Goal: Transaction & Acquisition: Download file/media

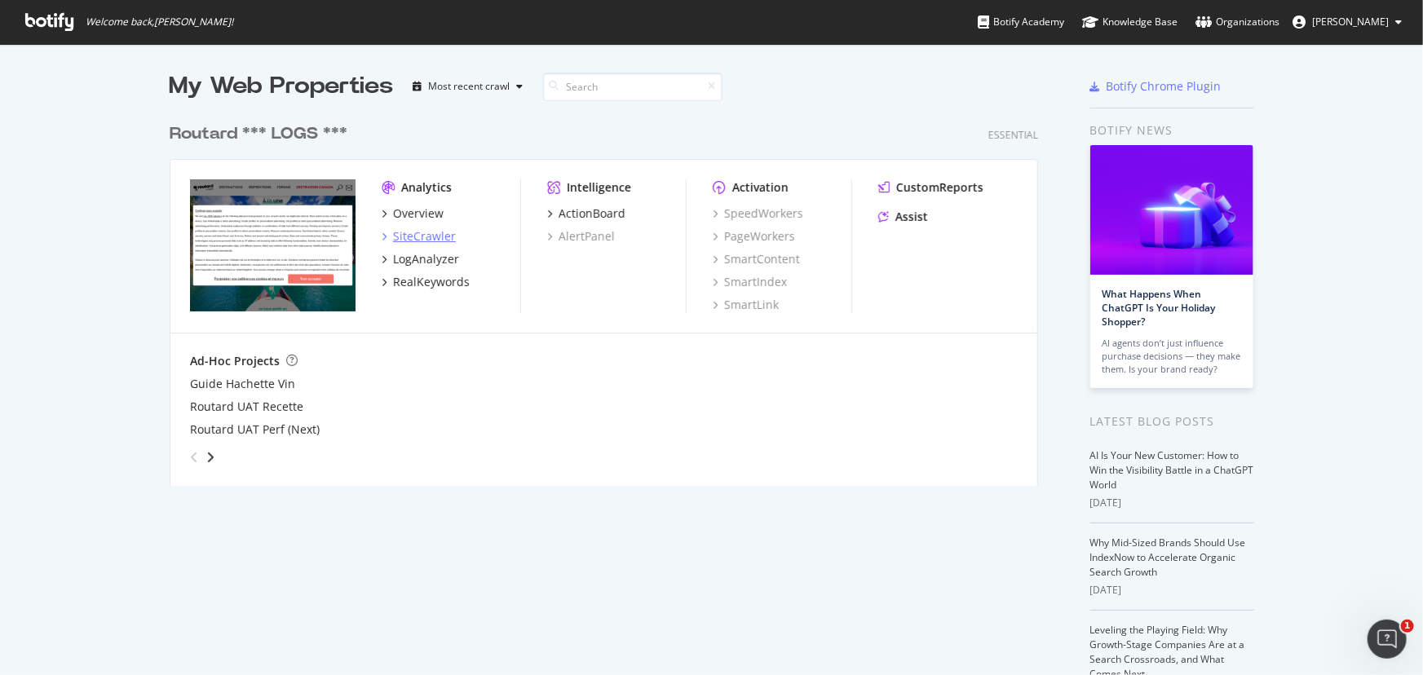
click at [401, 240] on div "SiteCrawler" at bounding box center [424, 236] width 63 height 16
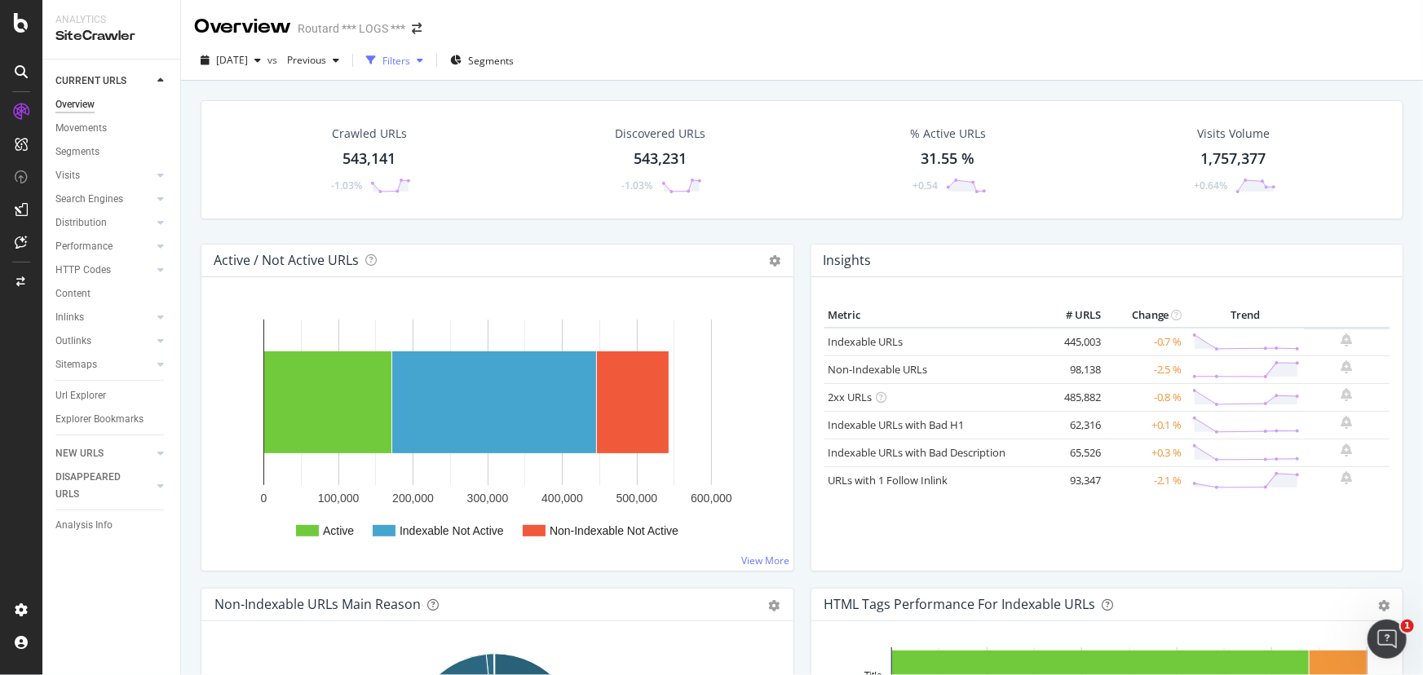
click at [410, 64] on div "Filters" at bounding box center [396, 61] width 28 height 14
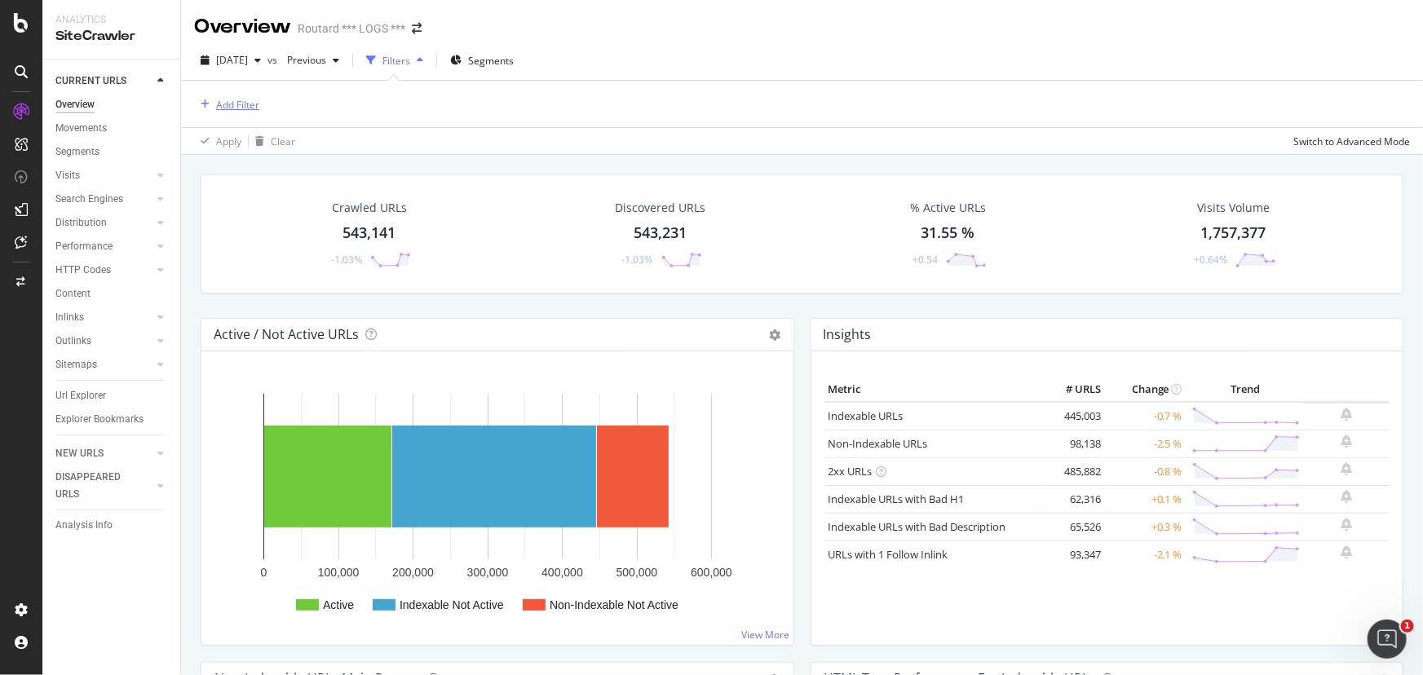
click at [225, 111] on div "Add Filter" at bounding box center [226, 104] width 65 height 18
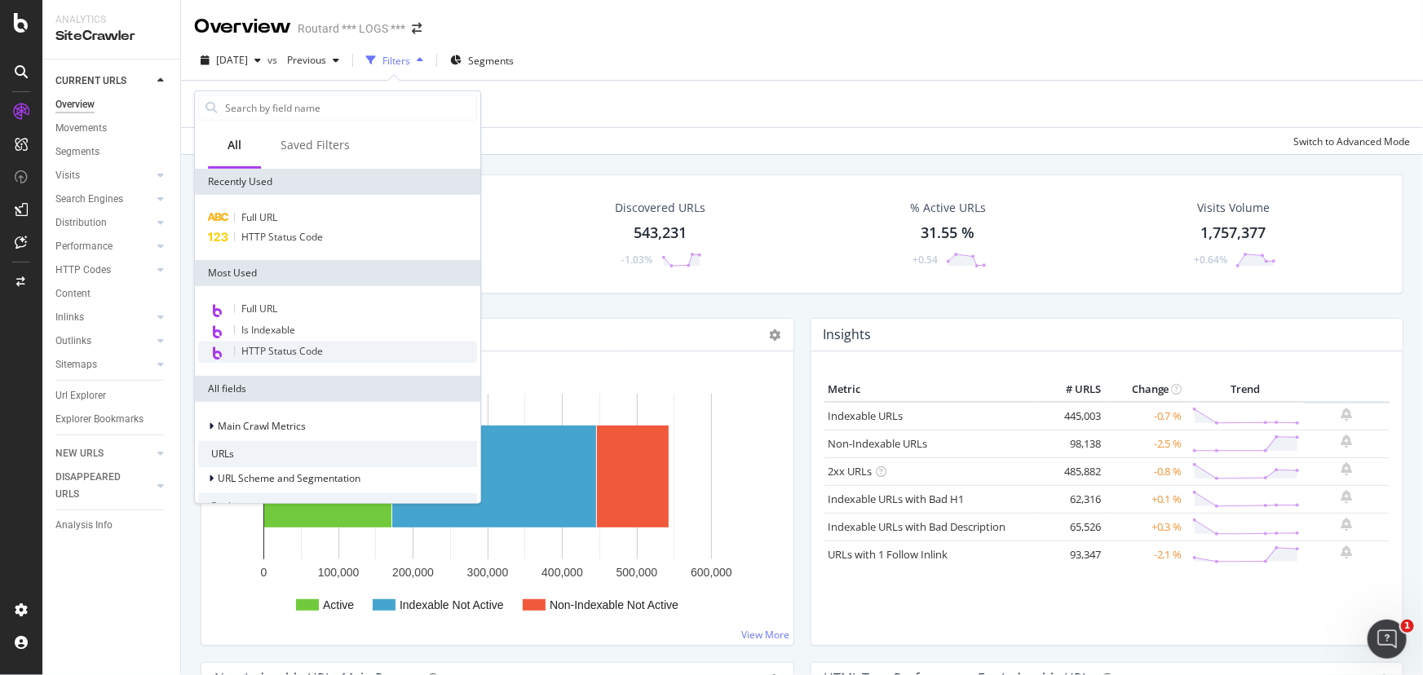
click at [283, 350] on span "HTTP Status Code" at bounding box center [282, 351] width 82 height 14
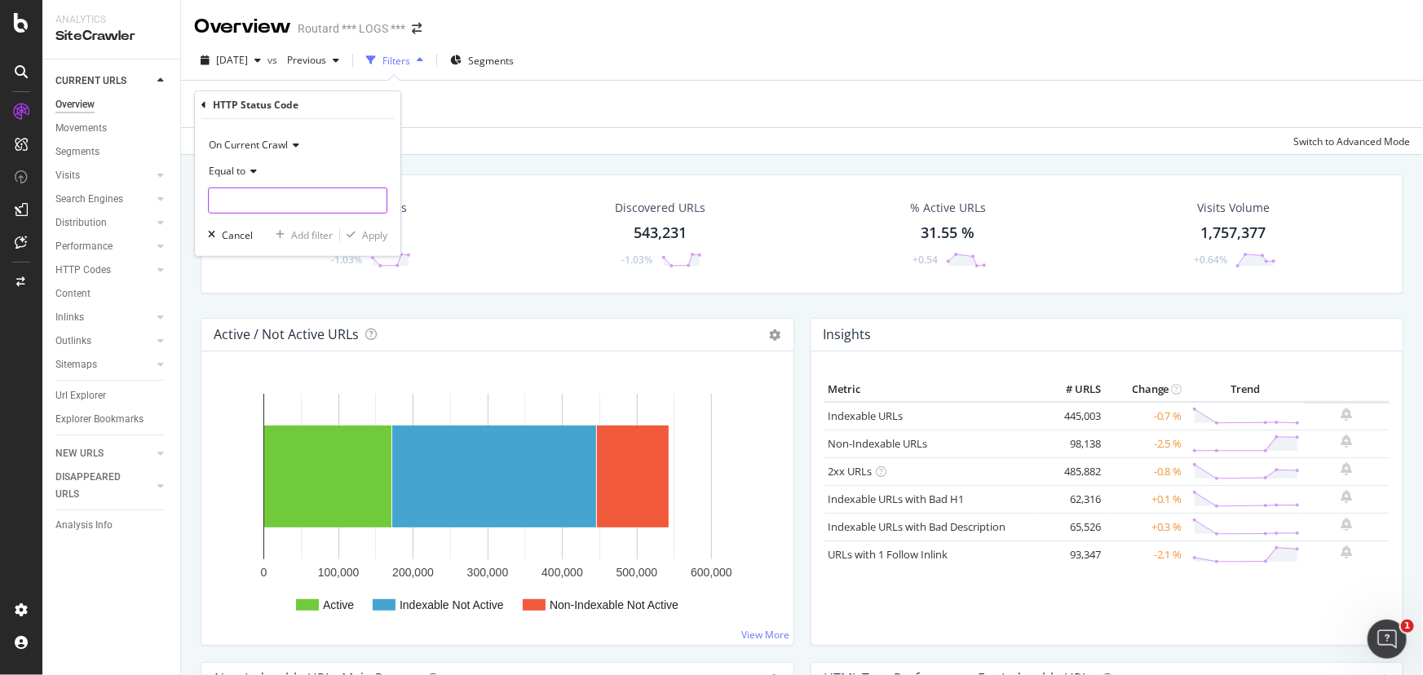
click at [298, 197] on input "number" at bounding box center [297, 201] width 179 height 26
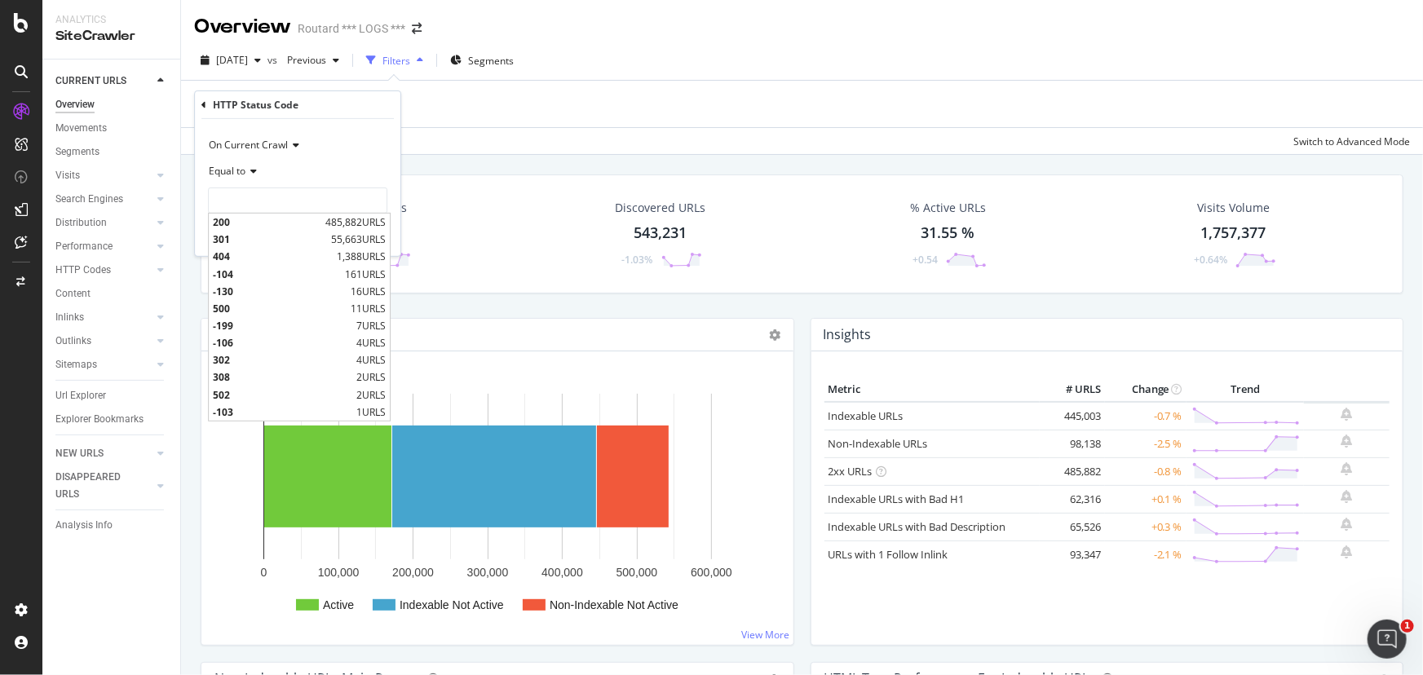
click at [231, 165] on span "Equal to" at bounding box center [227, 171] width 37 height 14
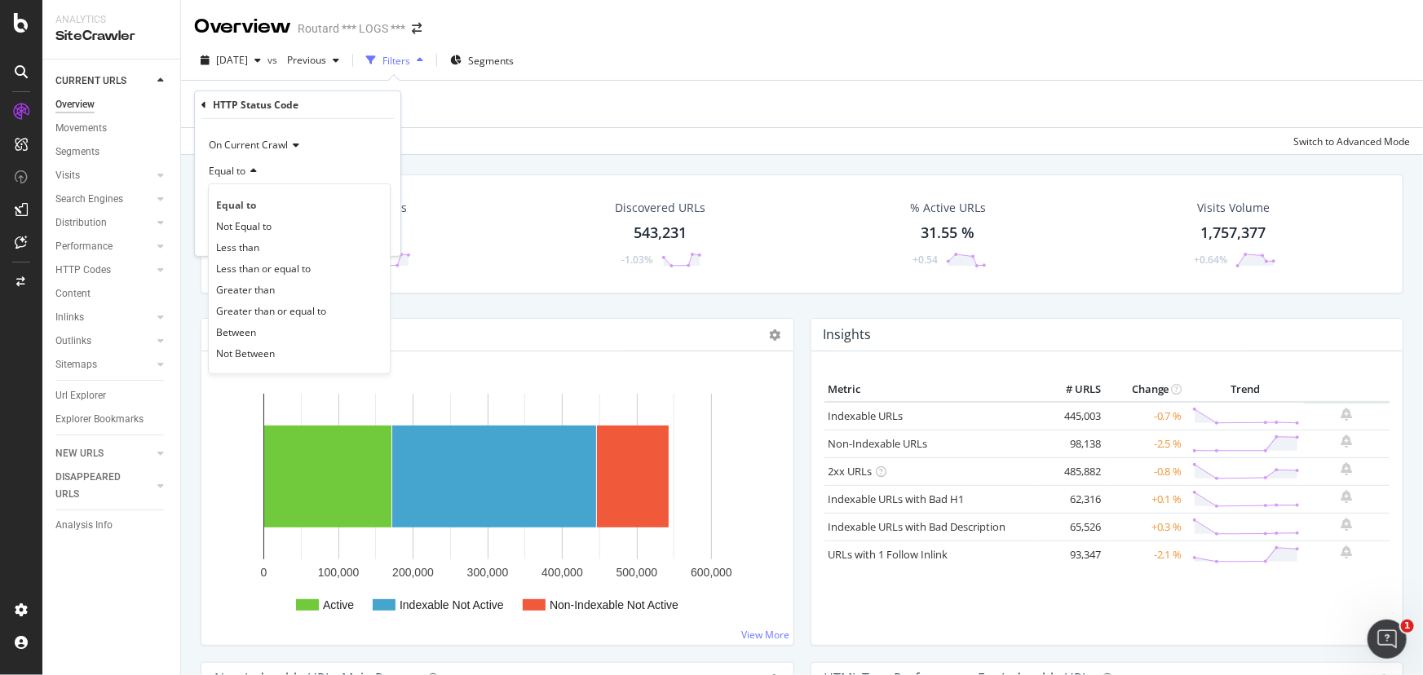
click at [249, 227] on span "Not Equal to" at bounding box center [243, 225] width 55 height 14
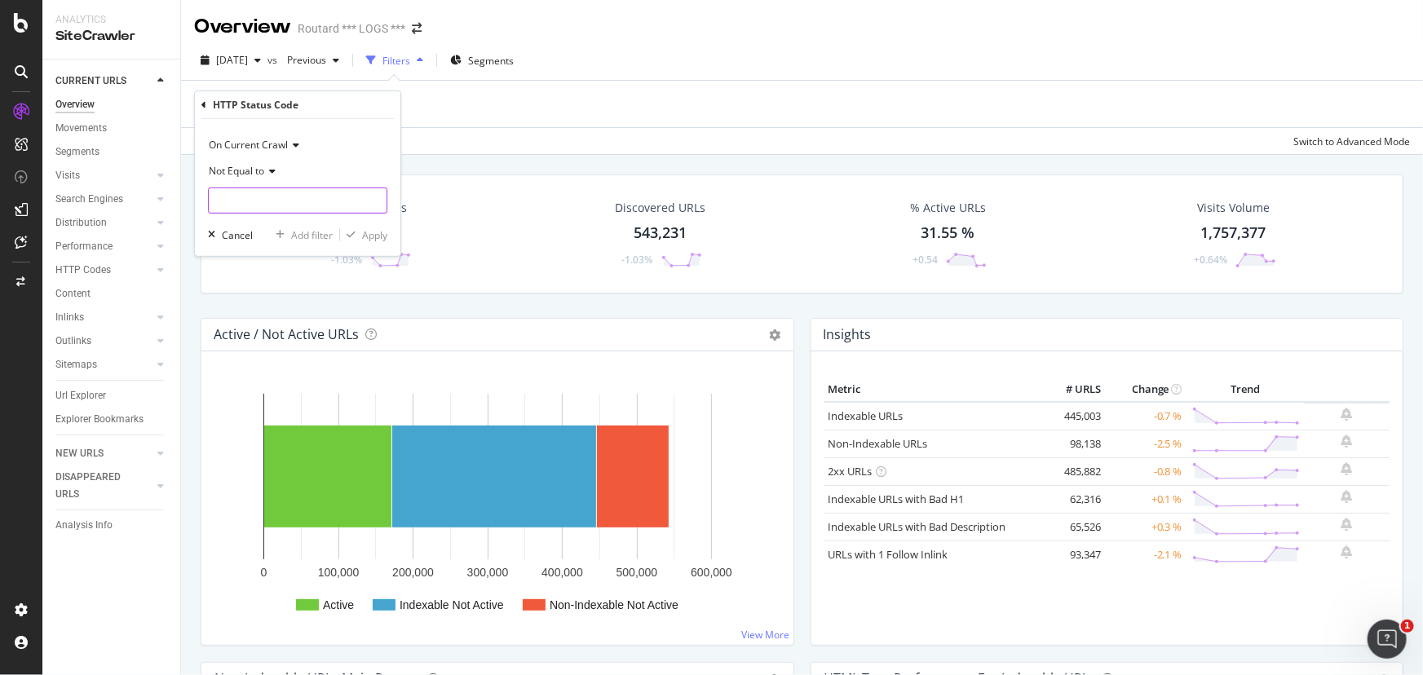
click at [267, 204] on input "number" at bounding box center [297, 201] width 179 height 26
type input "200"
click at [373, 166] on div "Not Equal to" at bounding box center [297, 171] width 179 height 26
click at [368, 152] on div "On Current Crawl" at bounding box center [297, 145] width 179 height 26
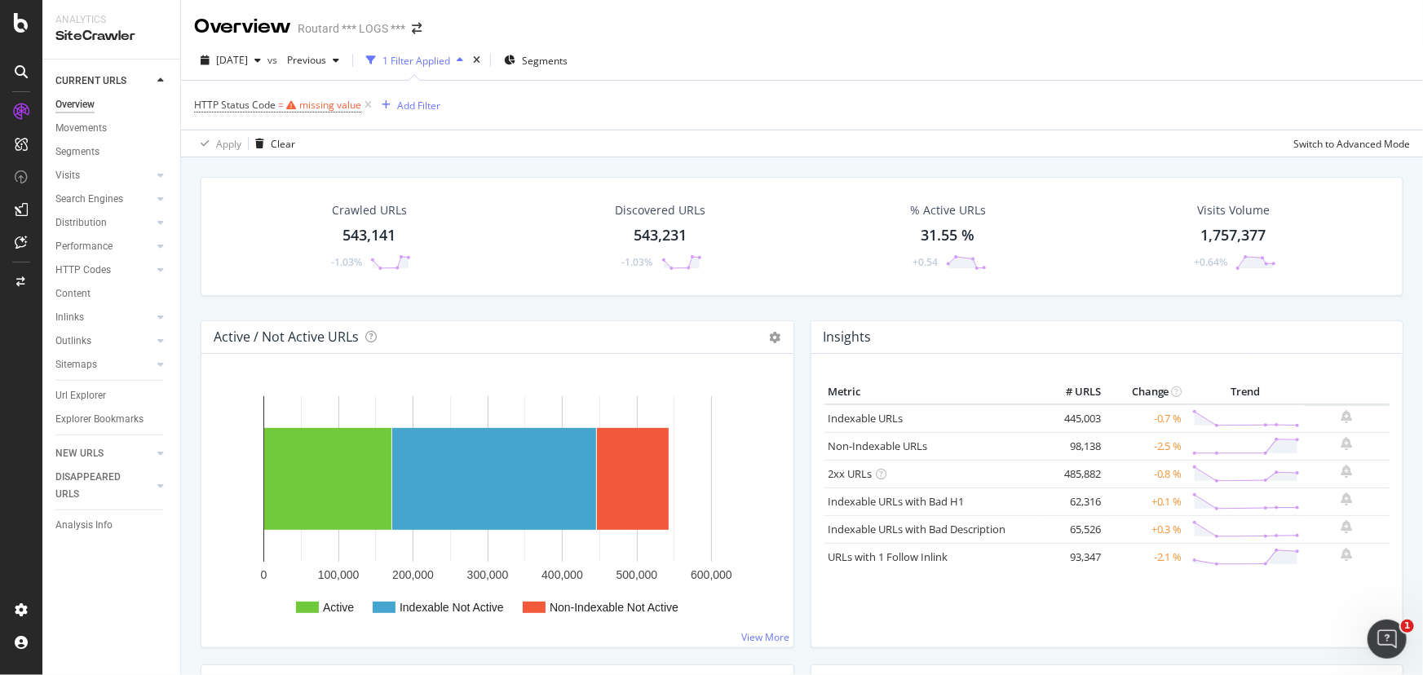
click at [402, 152] on div "Apply Clear Switch to Advanced Mode" at bounding box center [802, 143] width 1242 height 27
click at [315, 111] on div "missing value" at bounding box center [330, 105] width 62 height 14
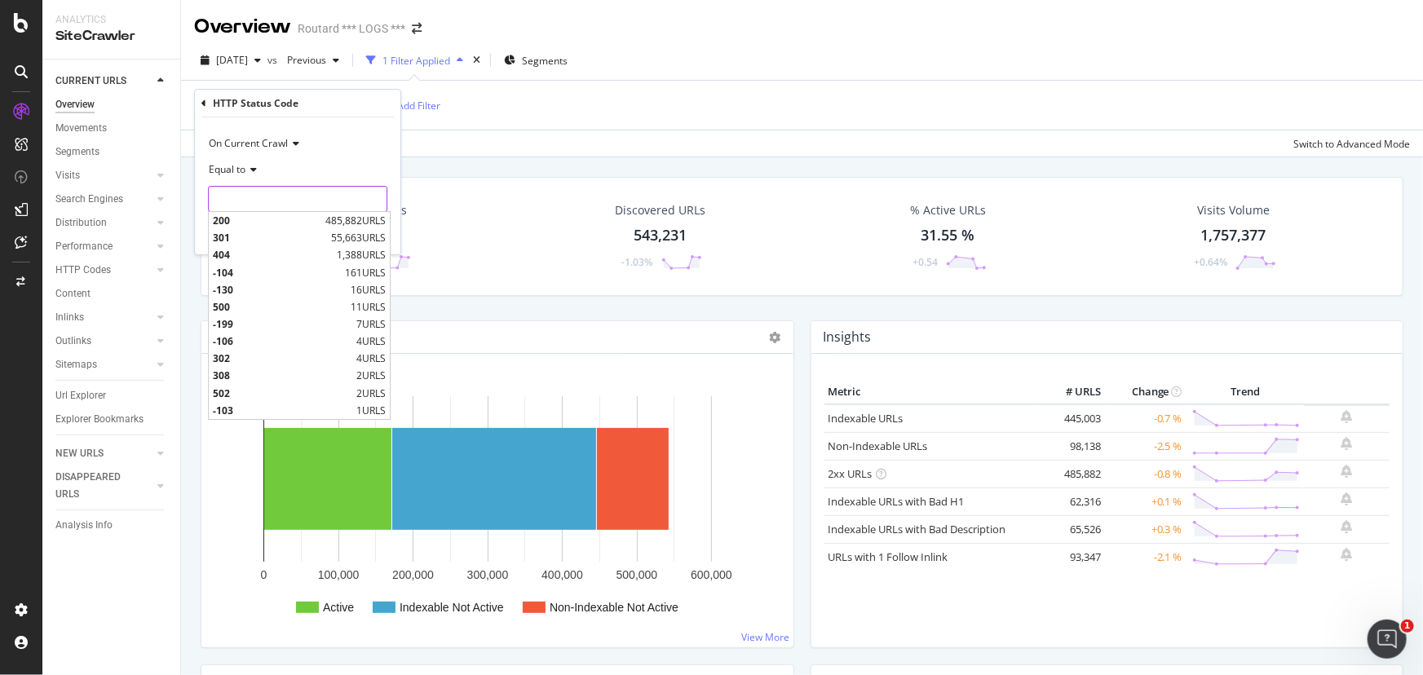
click at [245, 198] on input "number" at bounding box center [297, 199] width 179 height 26
click at [240, 163] on span "Equal to" at bounding box center [227, 169] width 37 height 14
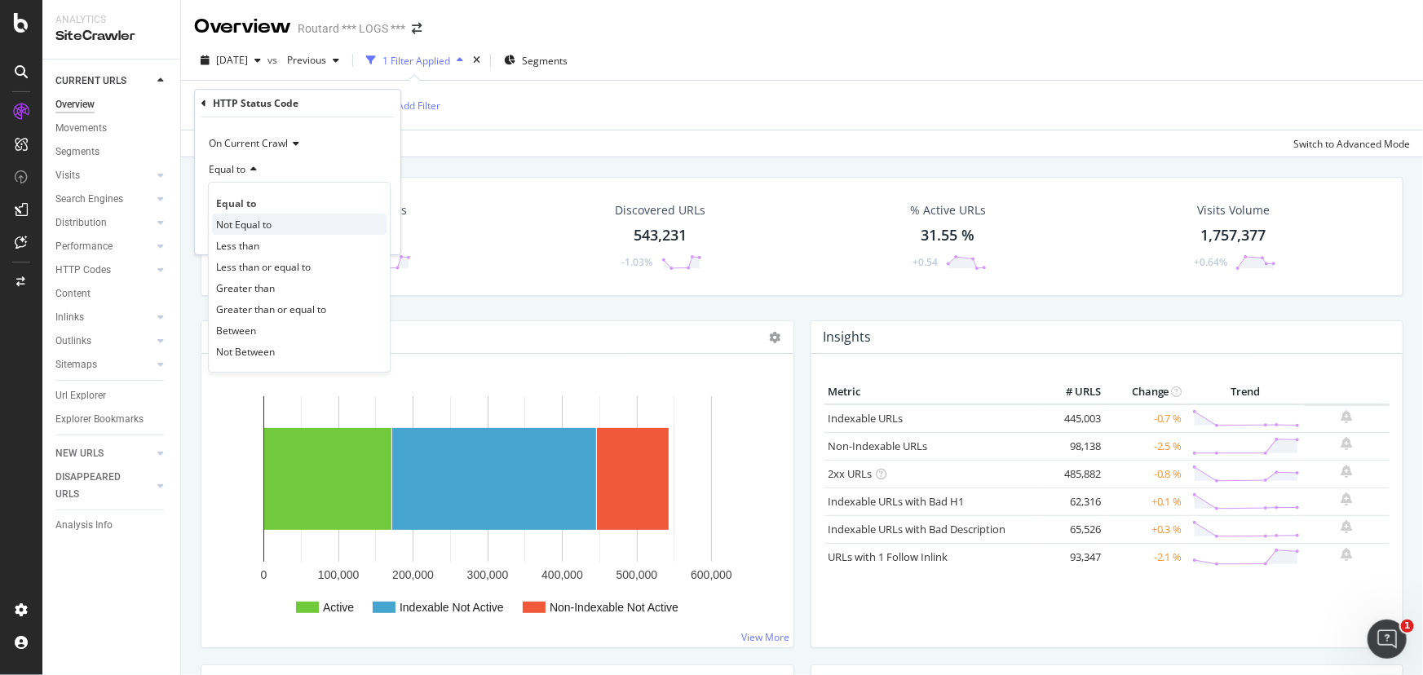
click at [245, 225] on span "Not Equal to" at bounding box center [243, 225] width 55 height 14
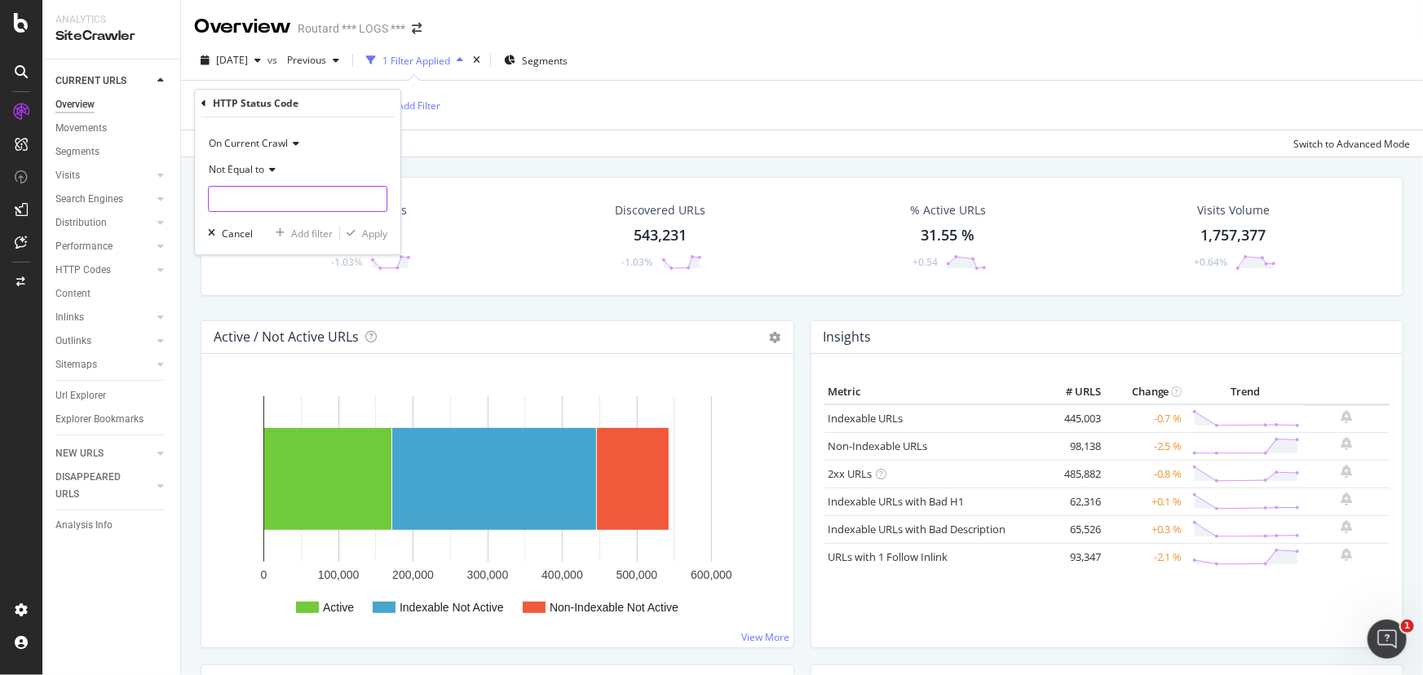
click at [248, 198] on input "number" at bounding box center [297, 199] width 179 height 26
type input "200"
click at [360, 236] on div "button" at bounding box center [351, 233] width 22 height 10
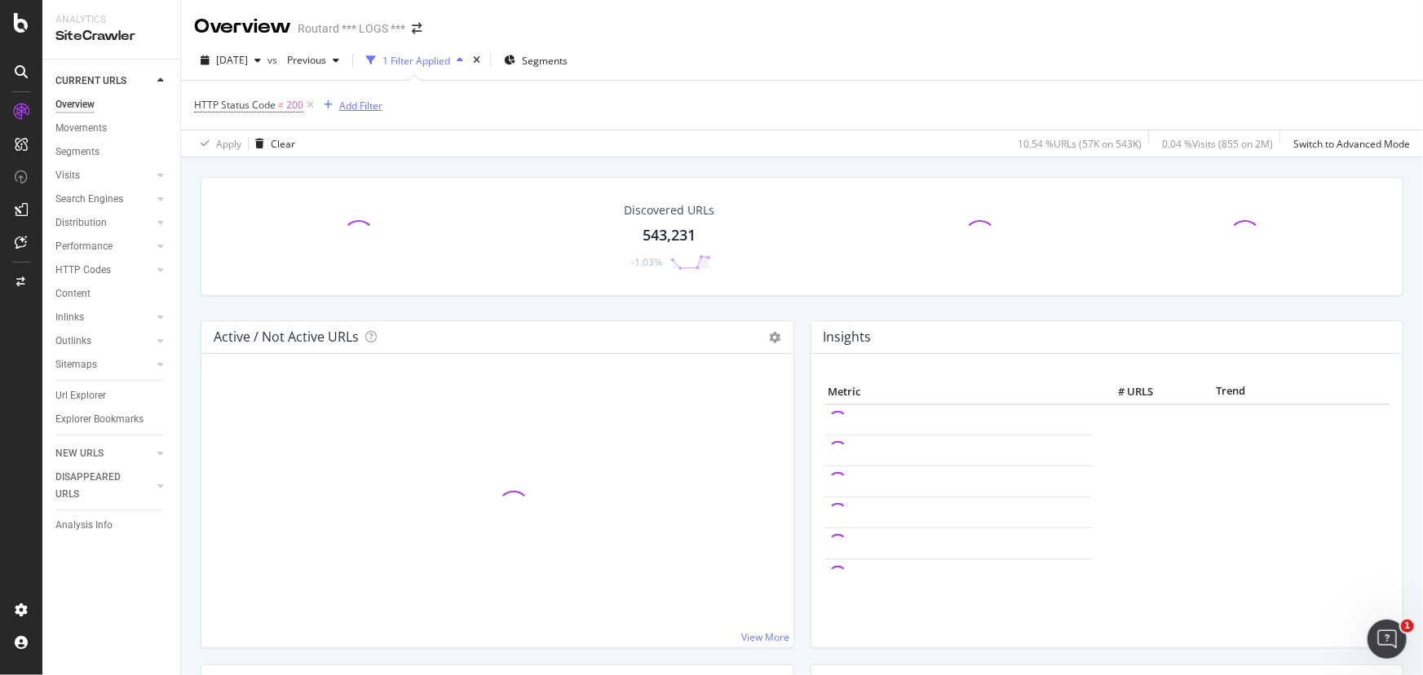
click at [350, 108] on div "Add Filter" at bounding box center [360, 106] width 43 height 14
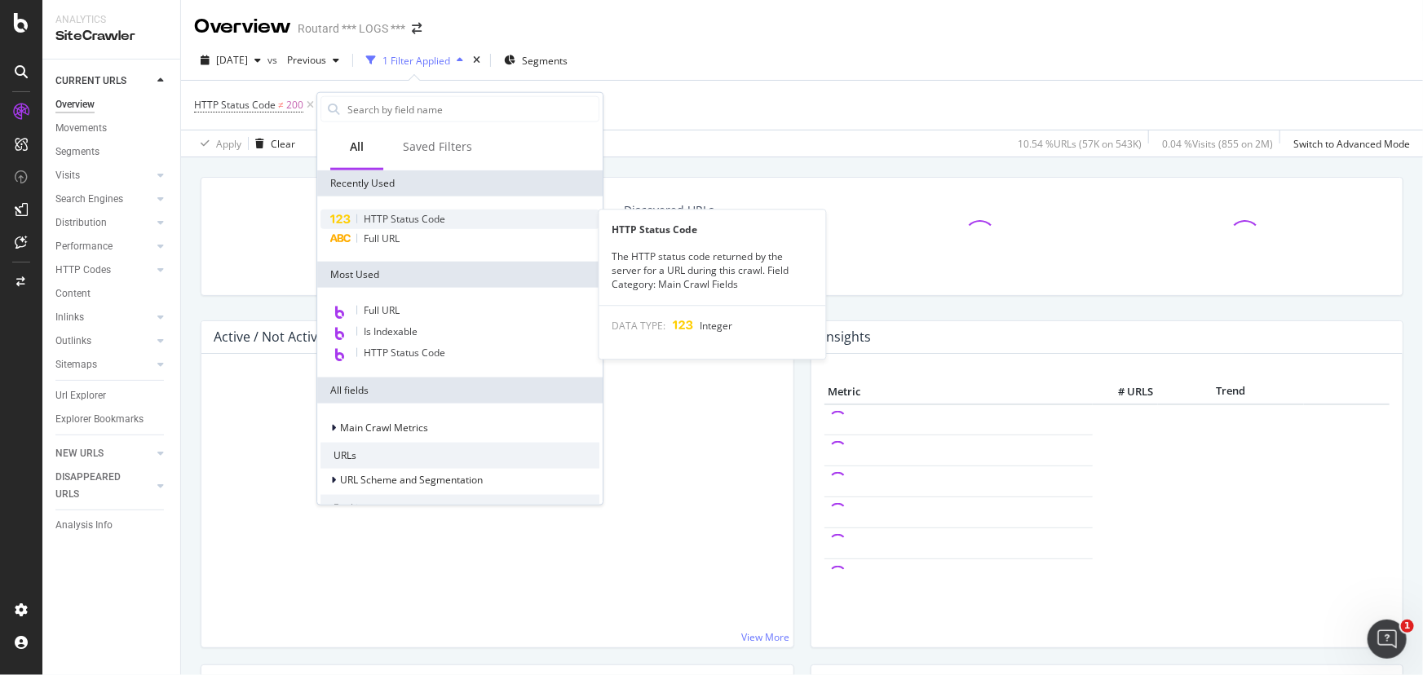
click at [395, 218] on span "HTTP Status Code" at bounding box center [405, 219] width 82 height 14
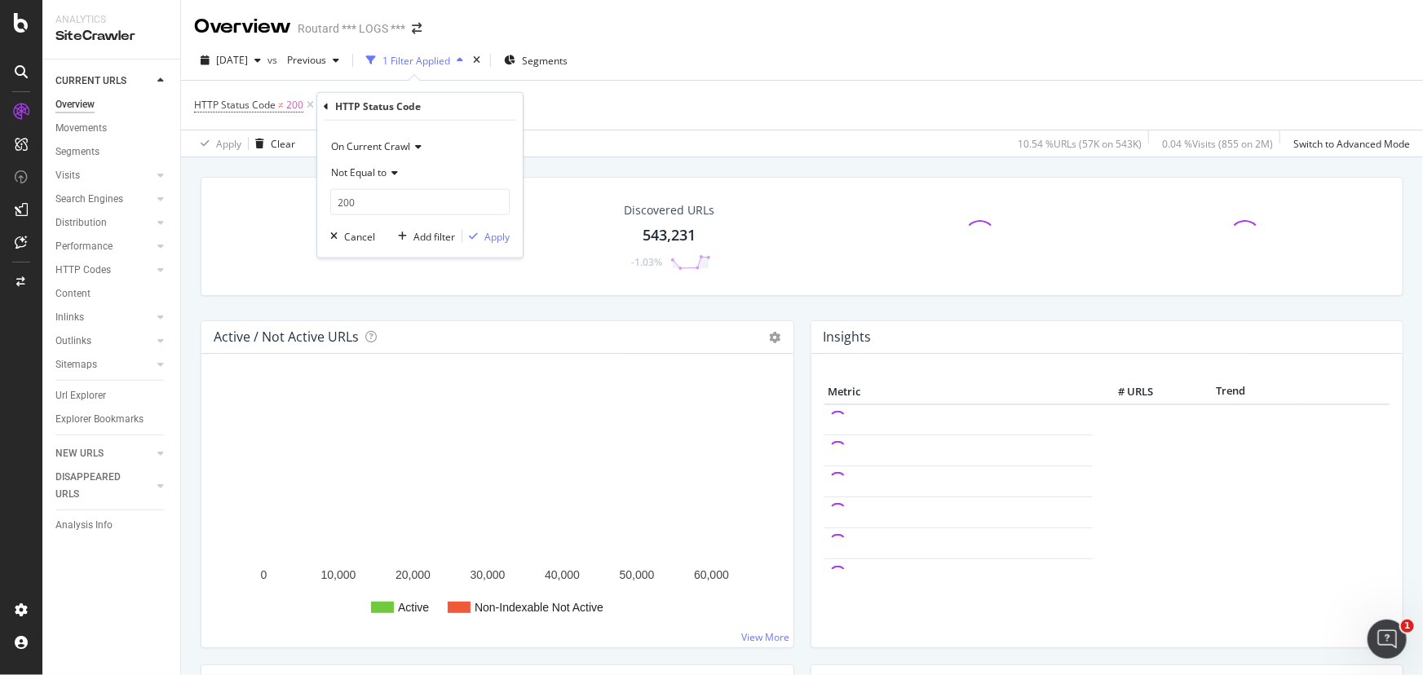
click at [374, 177] on span "Not Equal to" at bounding box center [358, 172] width 55 height 14
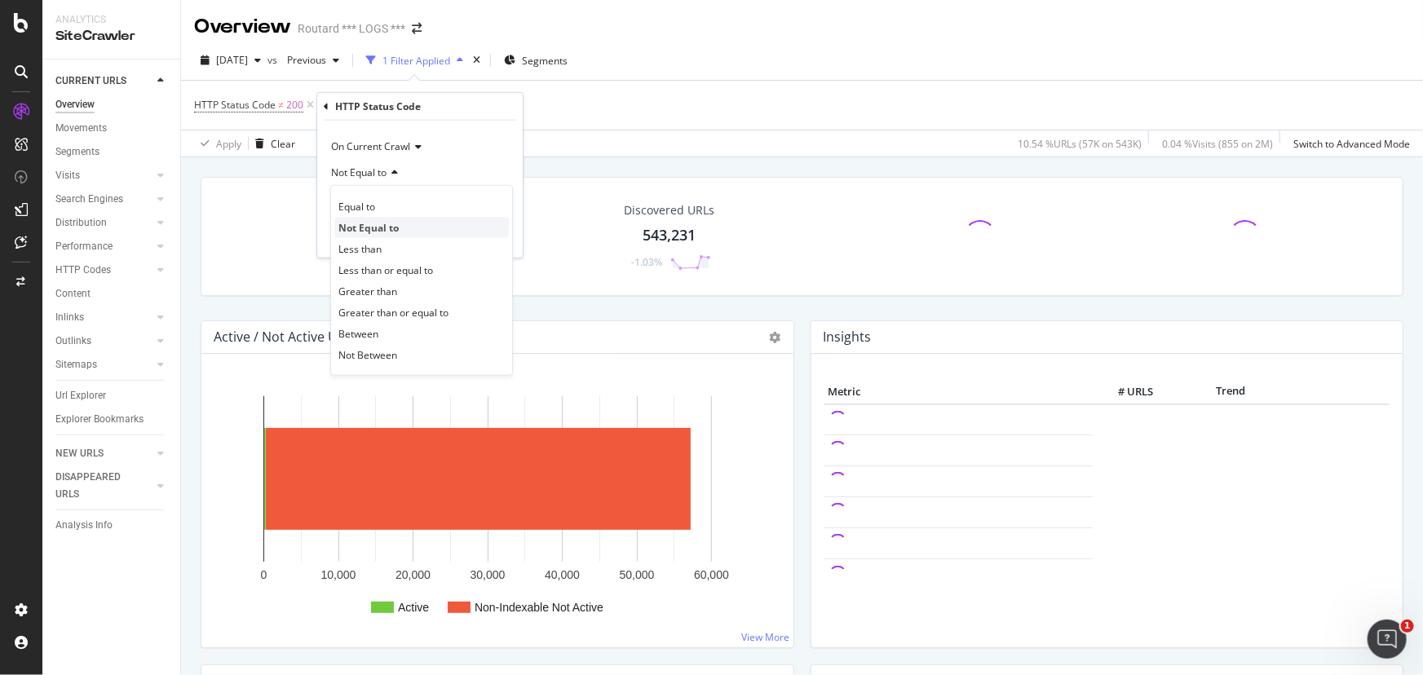
click at [382, 228] on span "Not Equal to" at bounding box center [368, 227] width 60 height 14
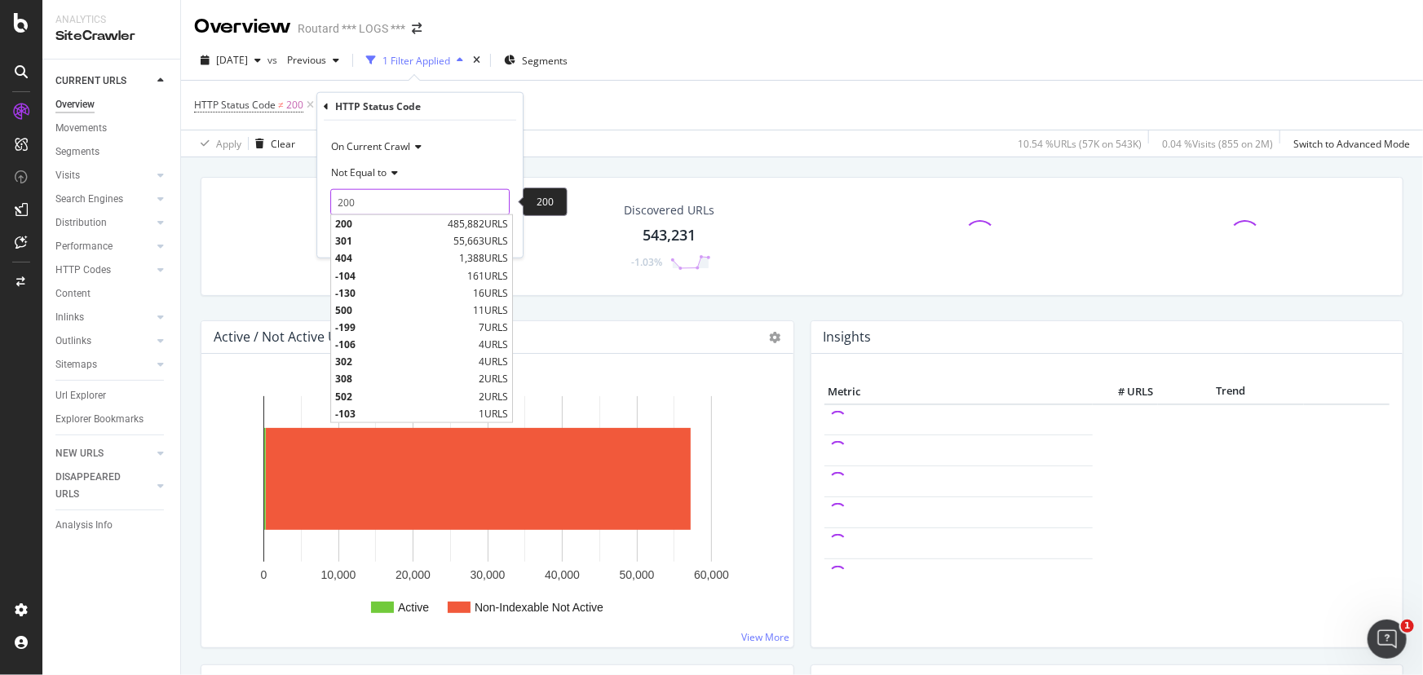
click at [371, 202] on input "200" at bounding box center [419, 202] width 179 height 26
drag, startPoint x: 373, startPoint y: 202, endPoint x: 285, endPoint y: 192, distance: 88.6
click at [285, 192] on body "Analytics SiteCrawler CURRENT URLS Overview Movements Segments Visits Analysis …" at bounding box center [711, 337] width 1423 height 675
type input "2"
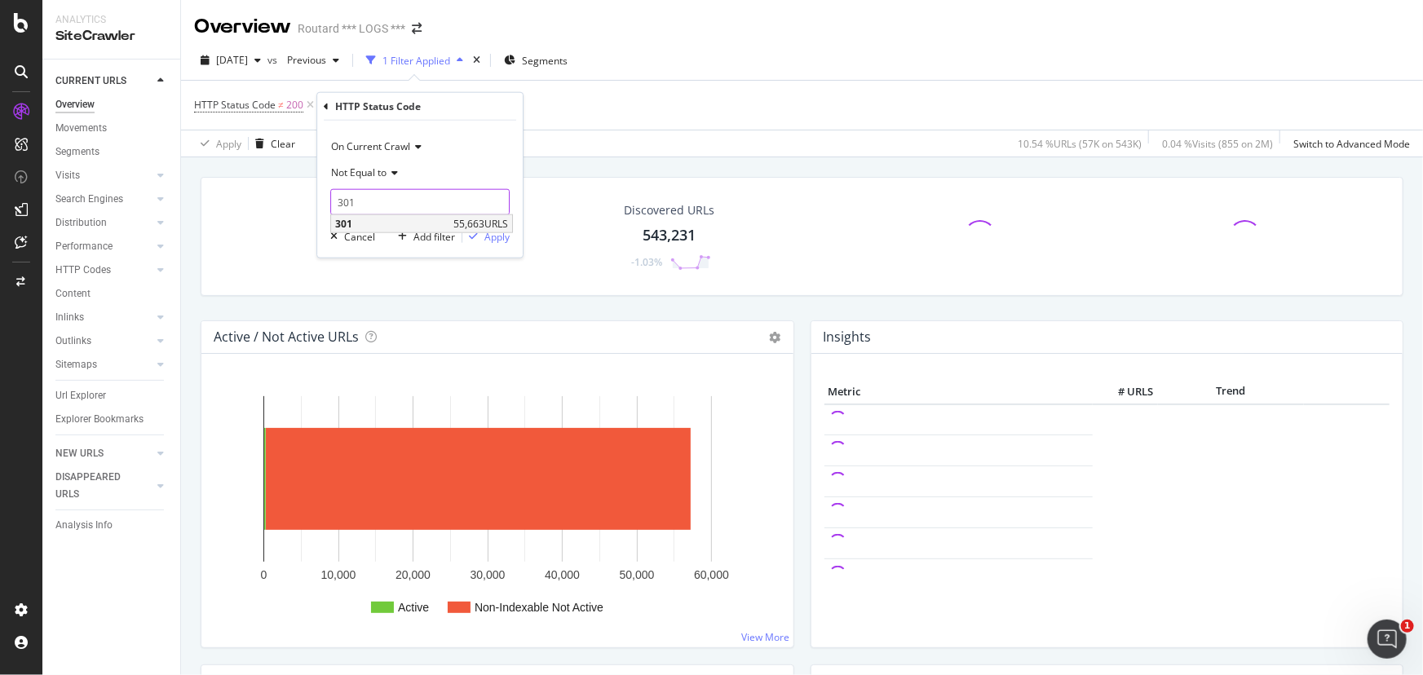
type input "301"
click at [496, 222] on span "55,663 URLS" at bounding box center [480, 224] width 55 height 14
click at [497, 237] on div "Apply" at bounding box center [496, 236] width 25 height 14
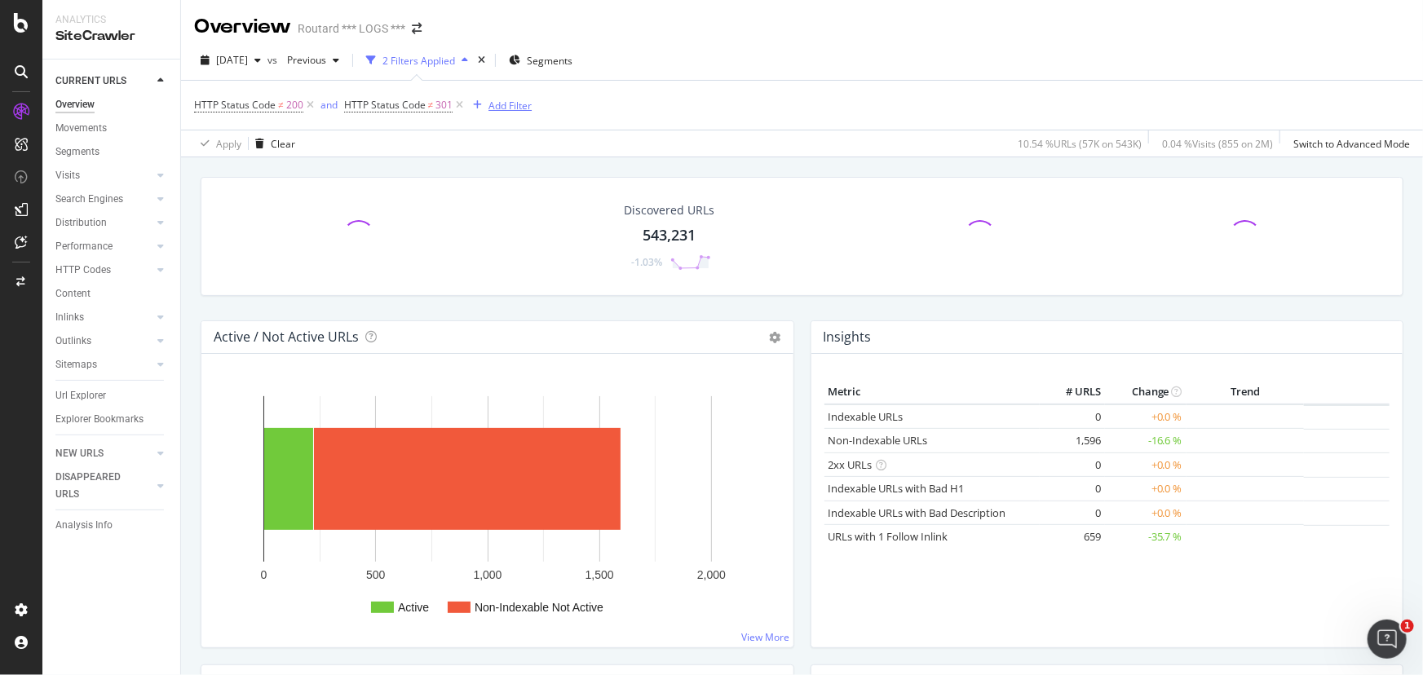
click at [498, 99] on div "Add Filter" at bounding box center [509, 106] width 43 height 14
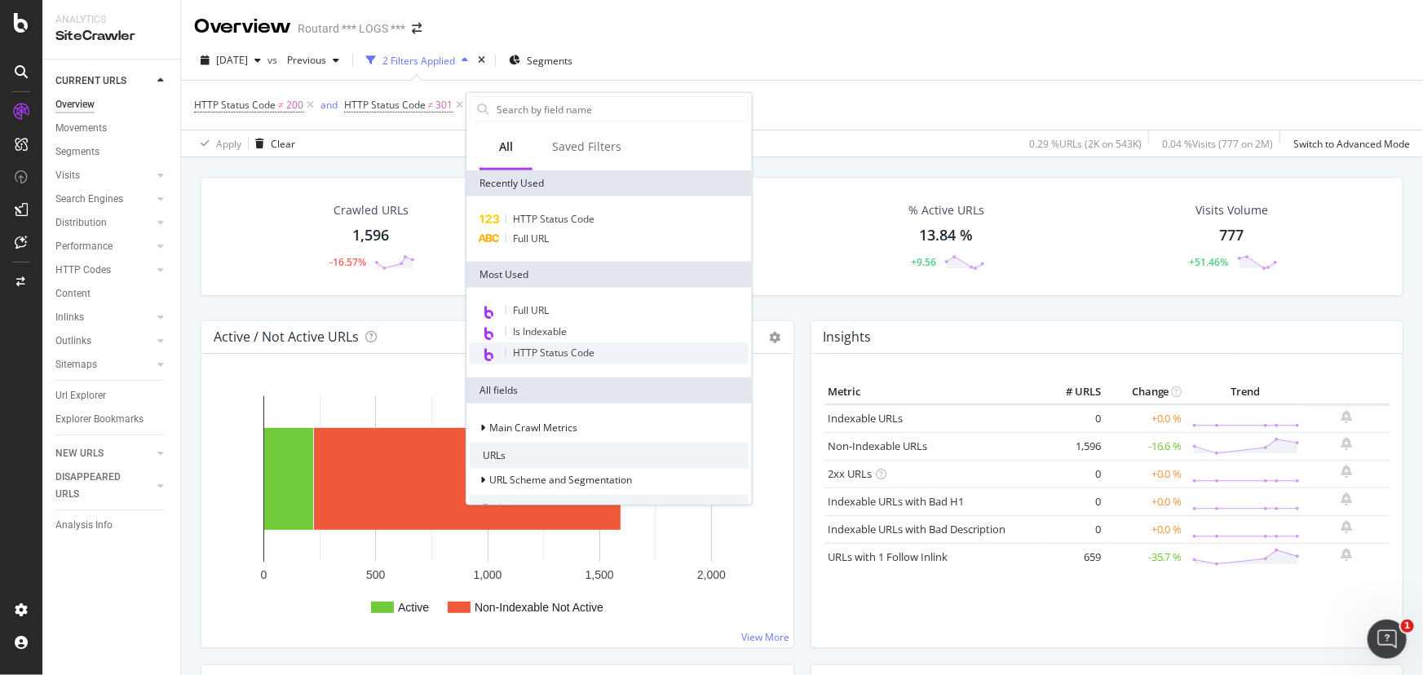
click at [556, 357] on span "HTTP Status Code" at bounding box center [554, 353] width 82 height 14
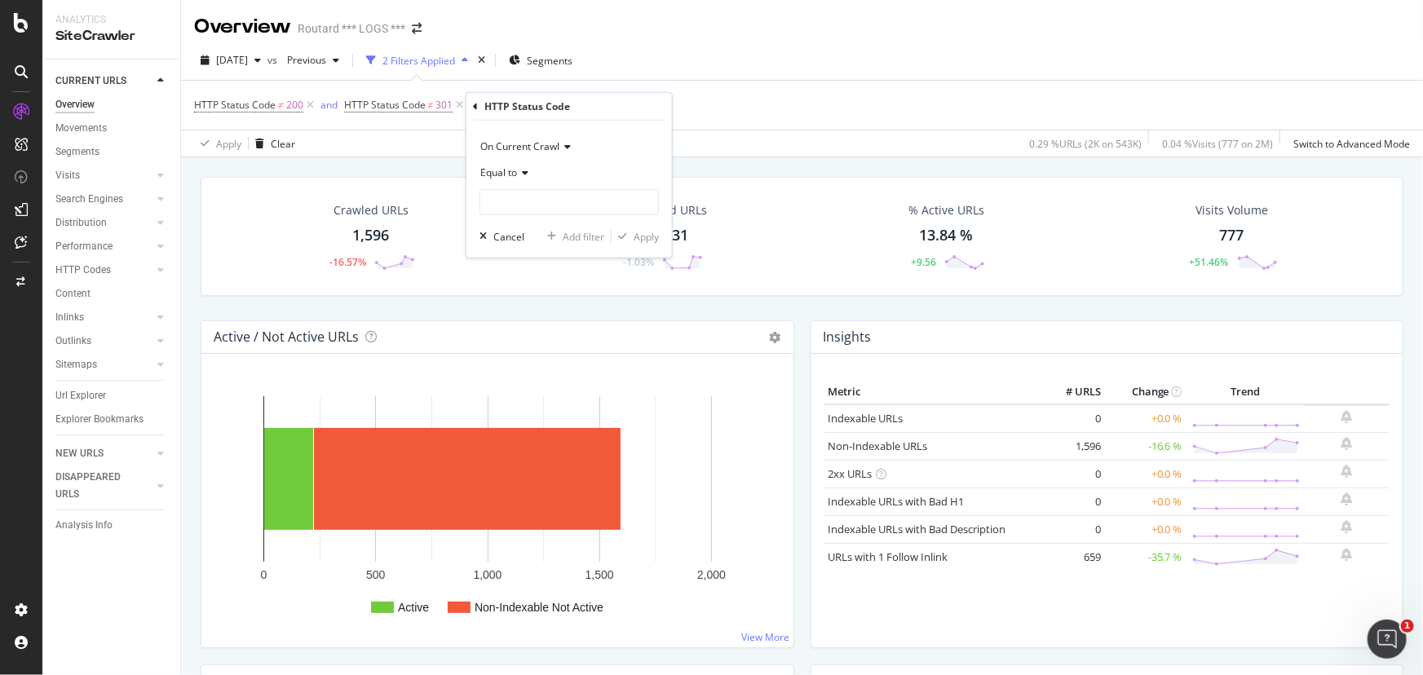
click at [521, 176] on icon at bounding box center [522, 173] width 11 height 10
click at [530, 228] on span "Not Equal to" at bounding box center [515, 227] width 55 height 14
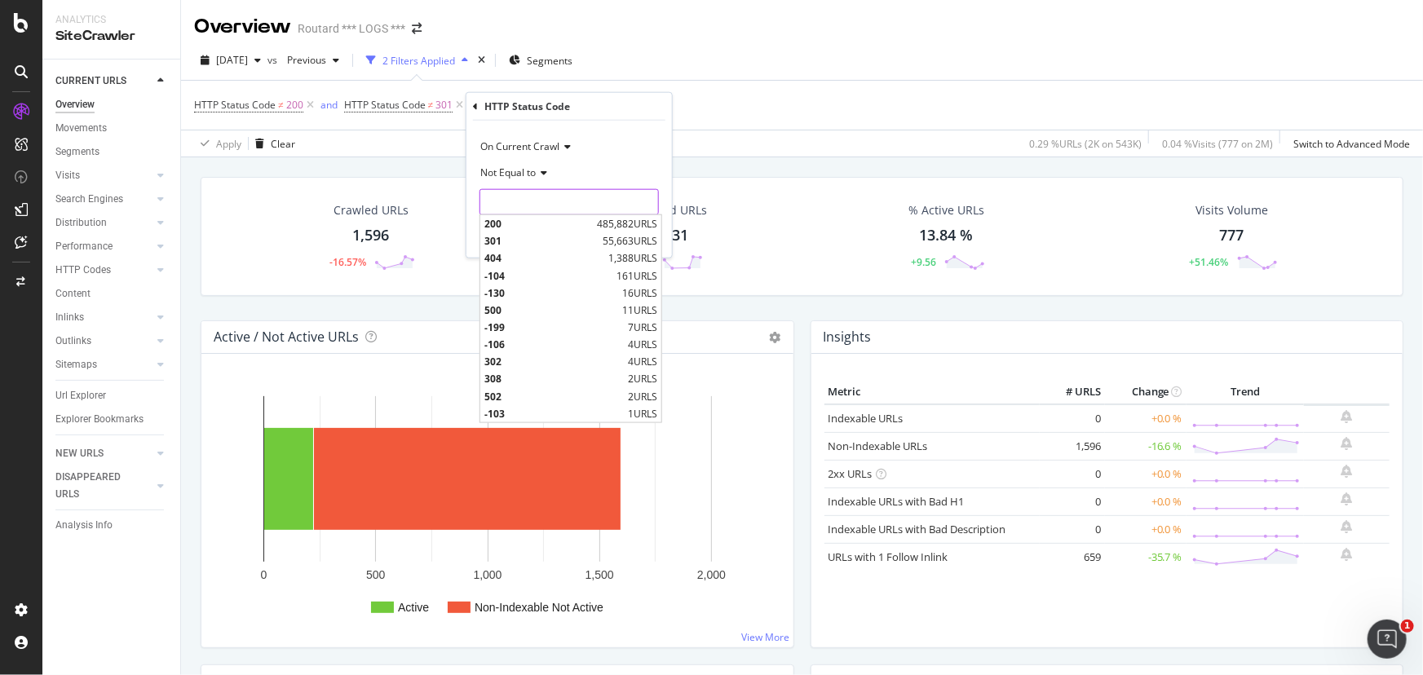
click at [521, 205] on input "number" at bounding box center [568, 202] width 179 height 26
click at [522, 257] on span "404" at bounding box center [544, 258] width 120 height 14
type input "404"
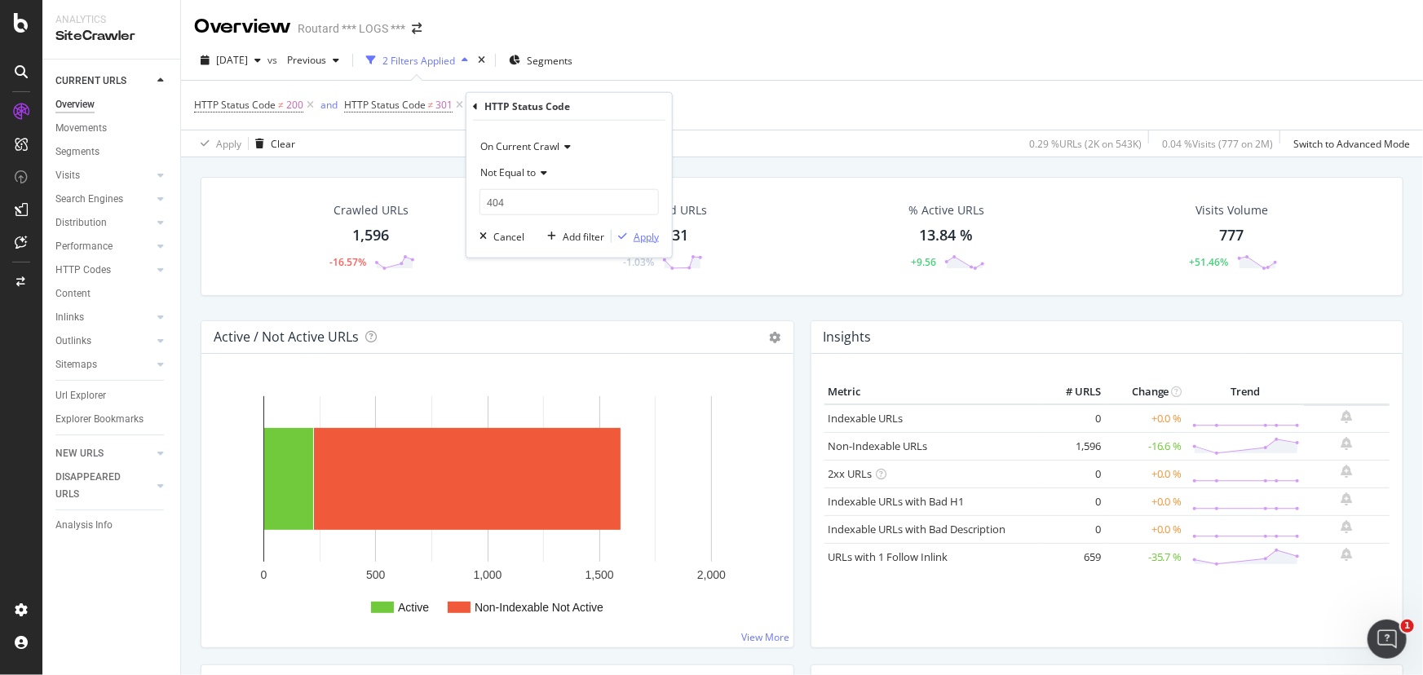
click at [643, 240] on div "Apply" at bounding box center [645, 236] width 25 height 14
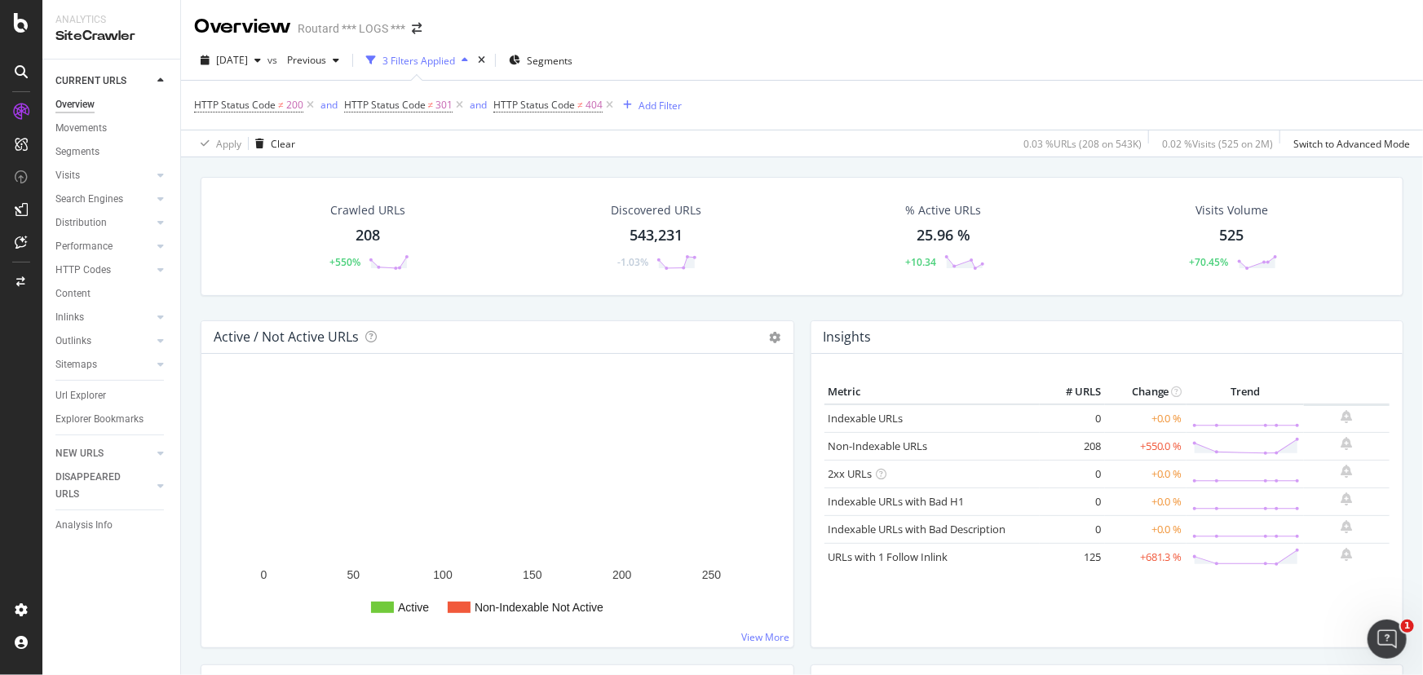
click at [374, 236] on div "208" at bounding box center [367, 235] width 24 height 21
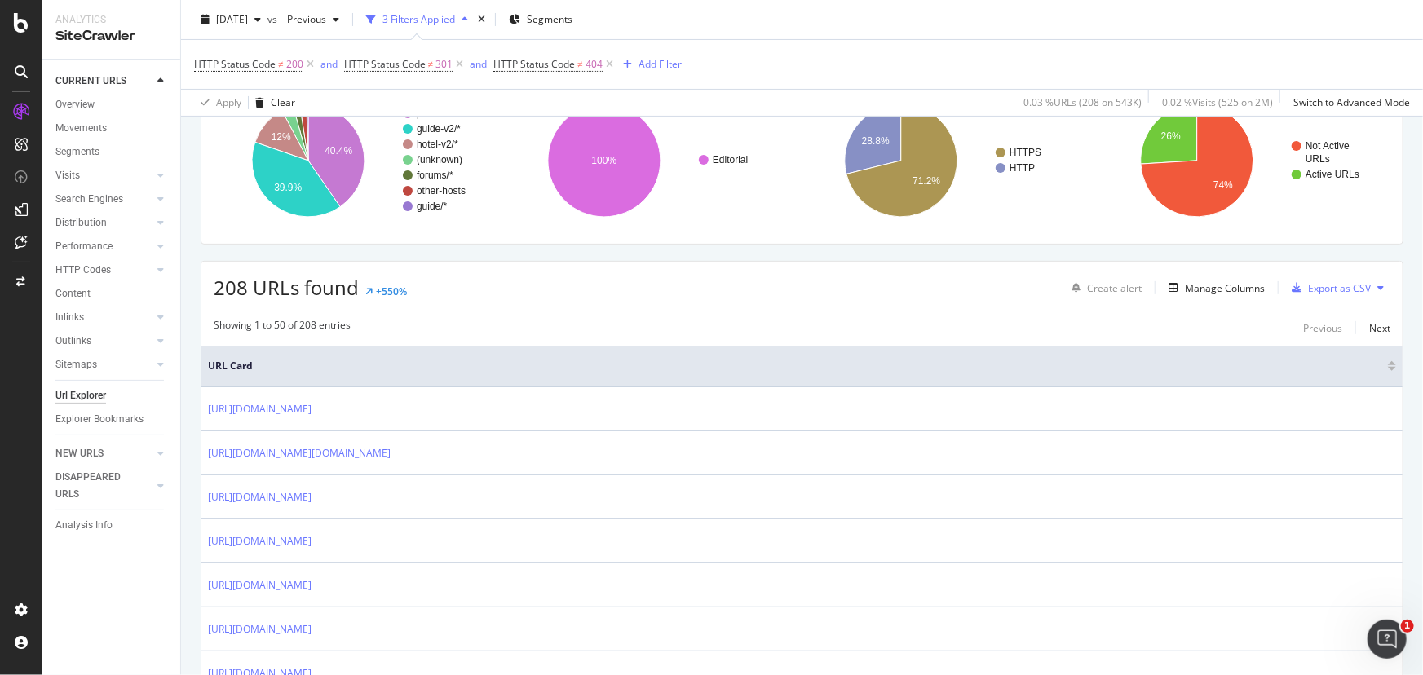
scroll to position [148, 0]
click at [1233, 293] on div "Manage Columns" at bounding box center [1225, 287] width 80 height 14
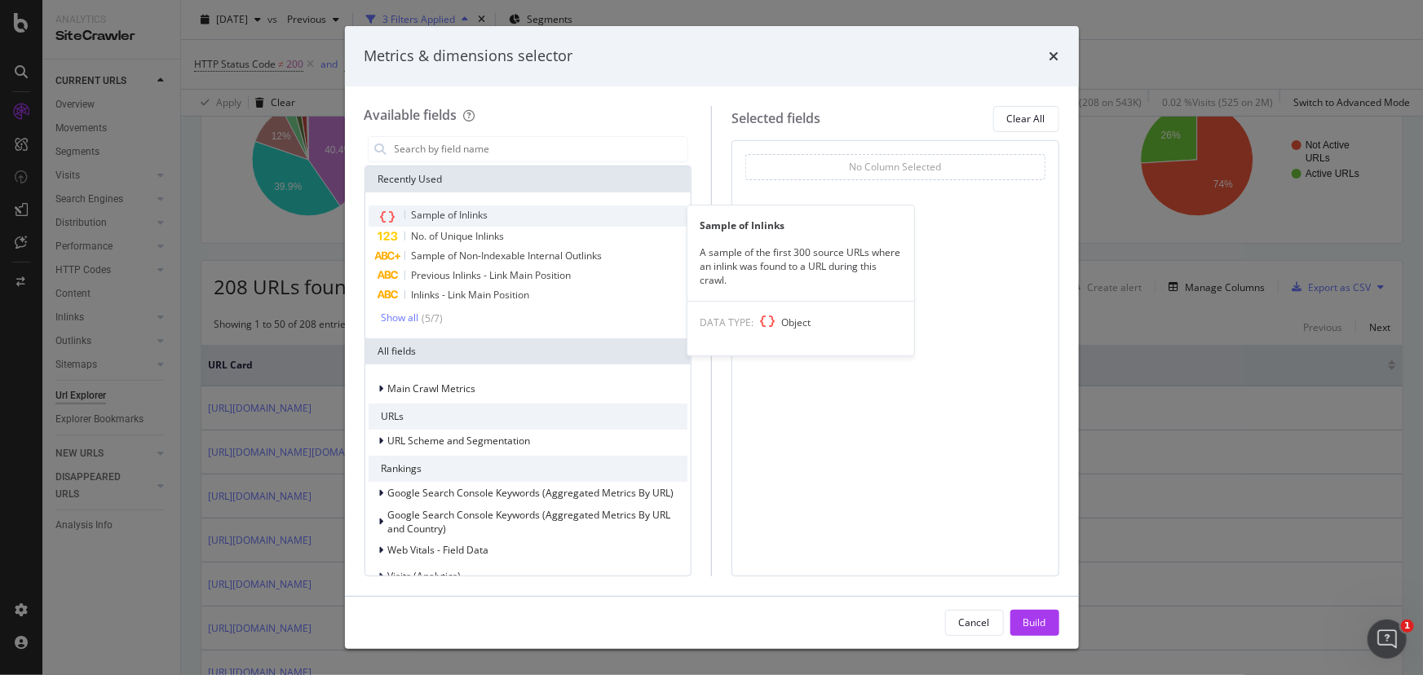
click at [435, 220] on span "Sample of Inlinks" at bounding box center [450, 215] width 77 height 14
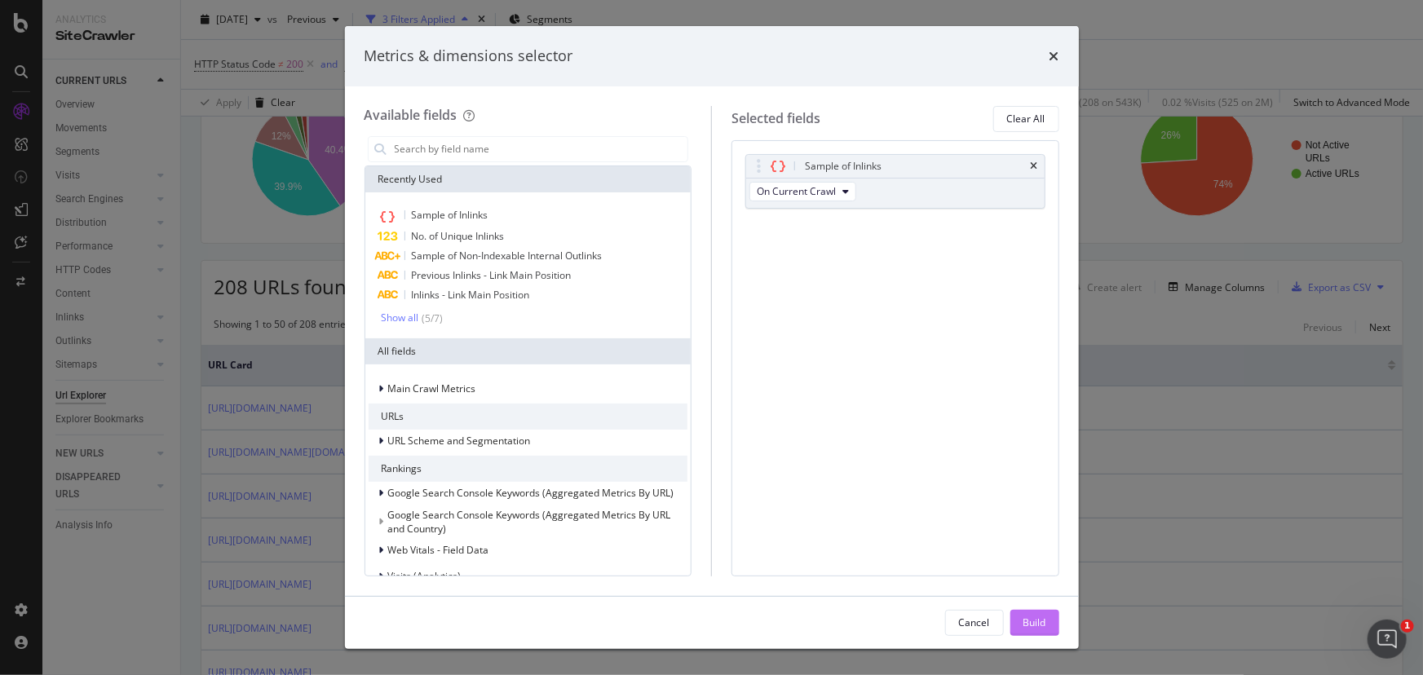
click at [1032, 622] on div "Build" at bounding box center [1034, 622] width 23 height 14
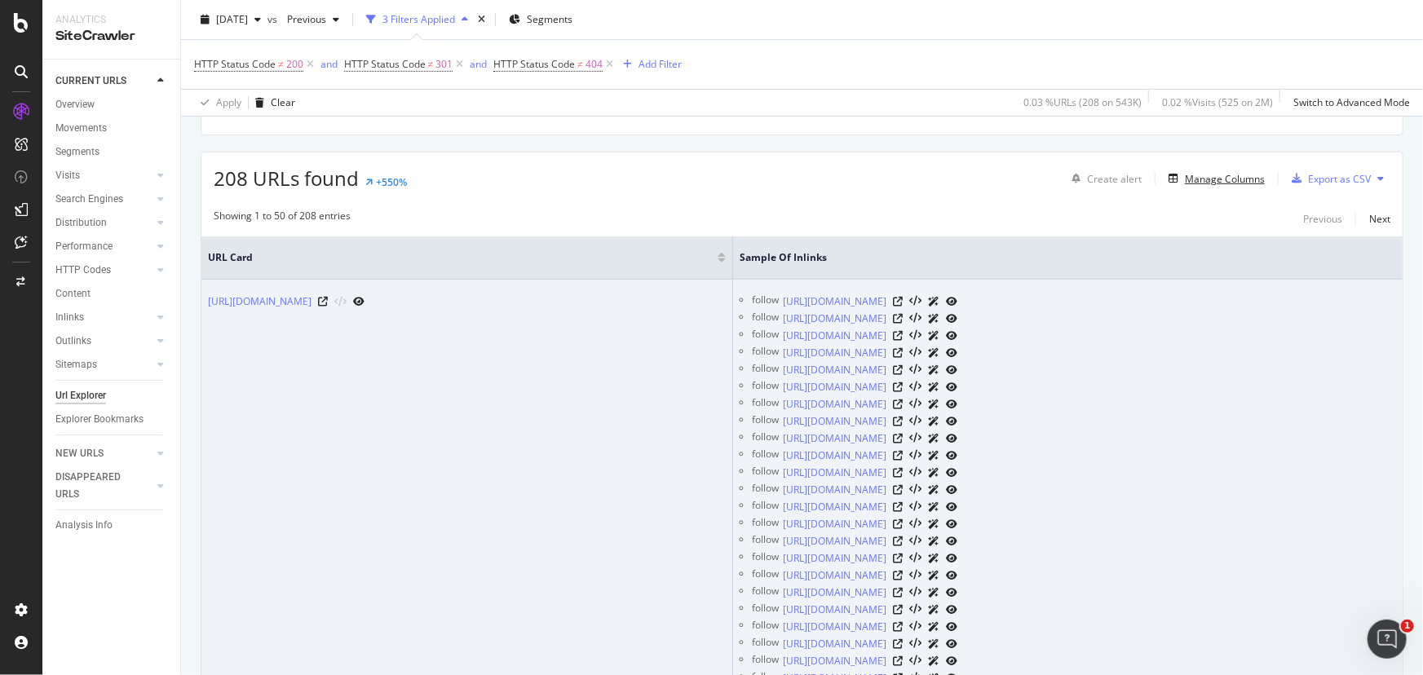
scroll to position [182, 0]
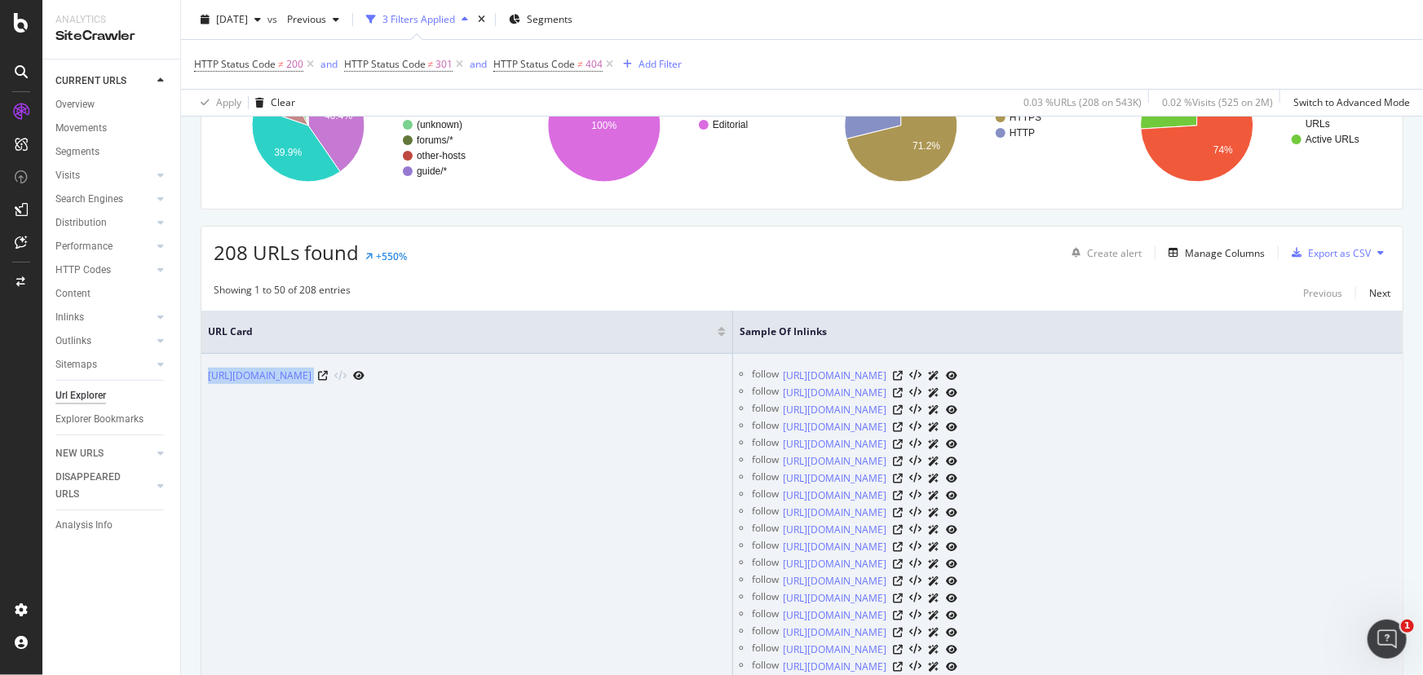
drag, startPoint x: 592, startPoint y: 387, endPoint x: 202, endPoint y: 377, distance: 389.8
copy div "[URL][DOMAIN_NAME]"
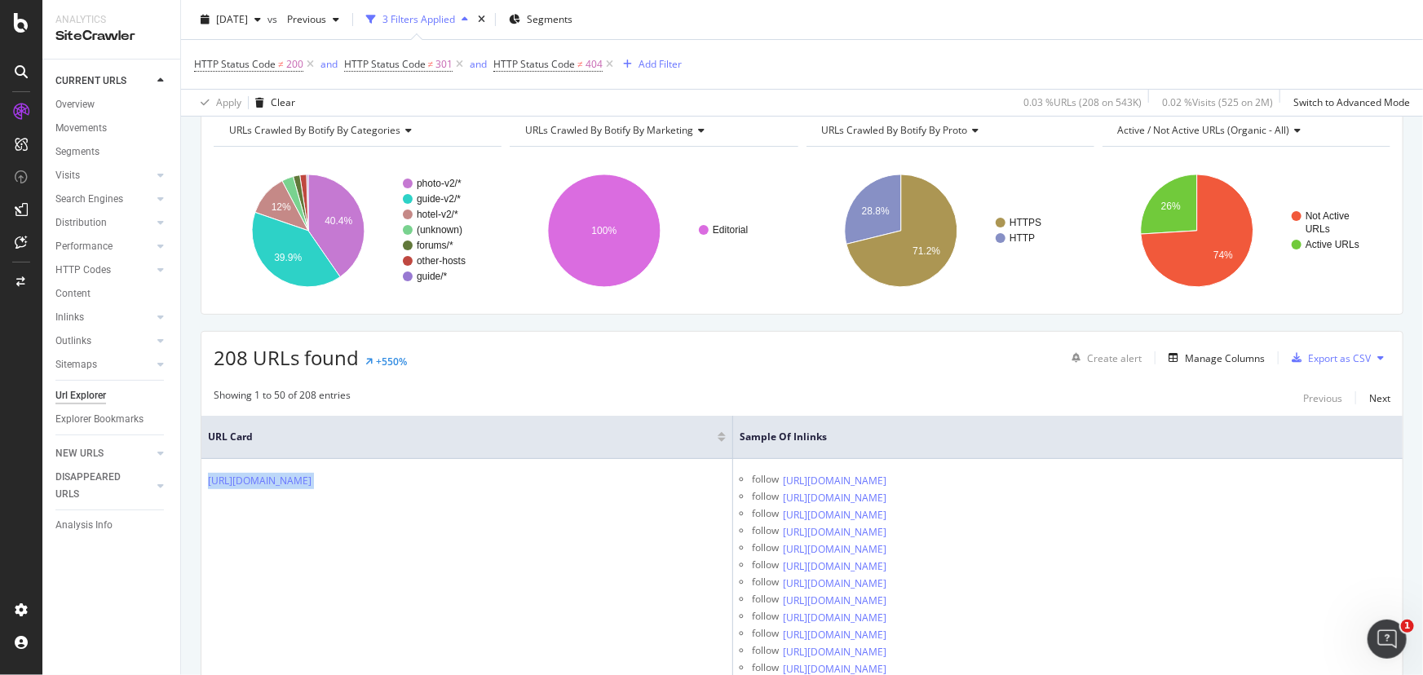
scroll to position [0, 0]
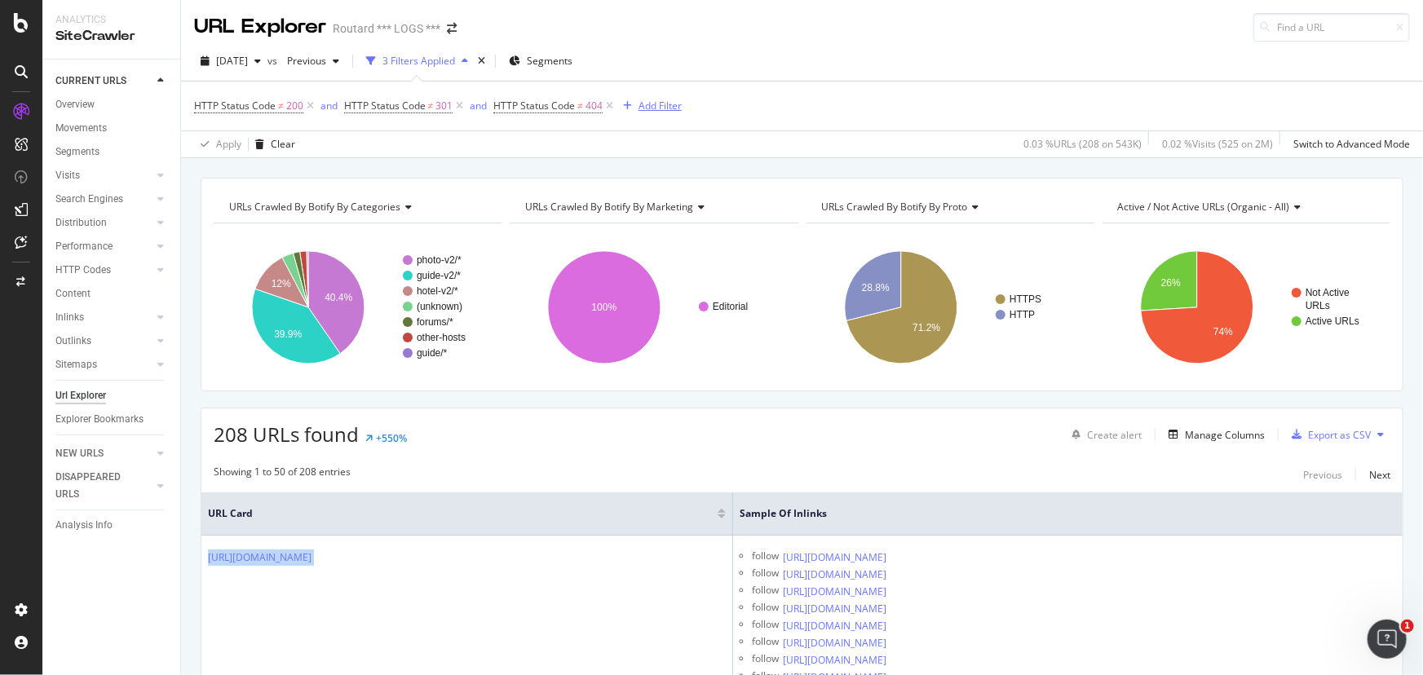
click at [668, 108] on div "Add Filter" at bounding box center [659, 106] width 43 height 14
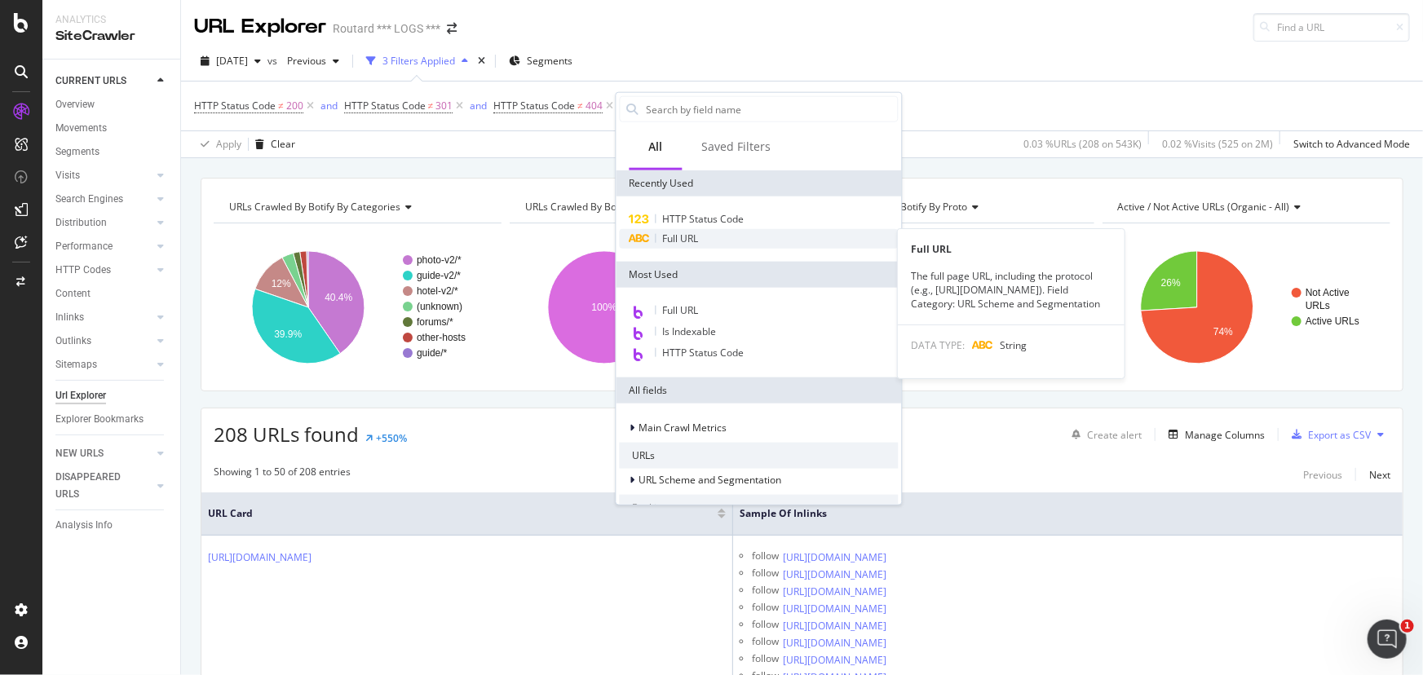
click at [690, 242] on span "Full URL" at bounding box center [681, 239] width 36 height 14
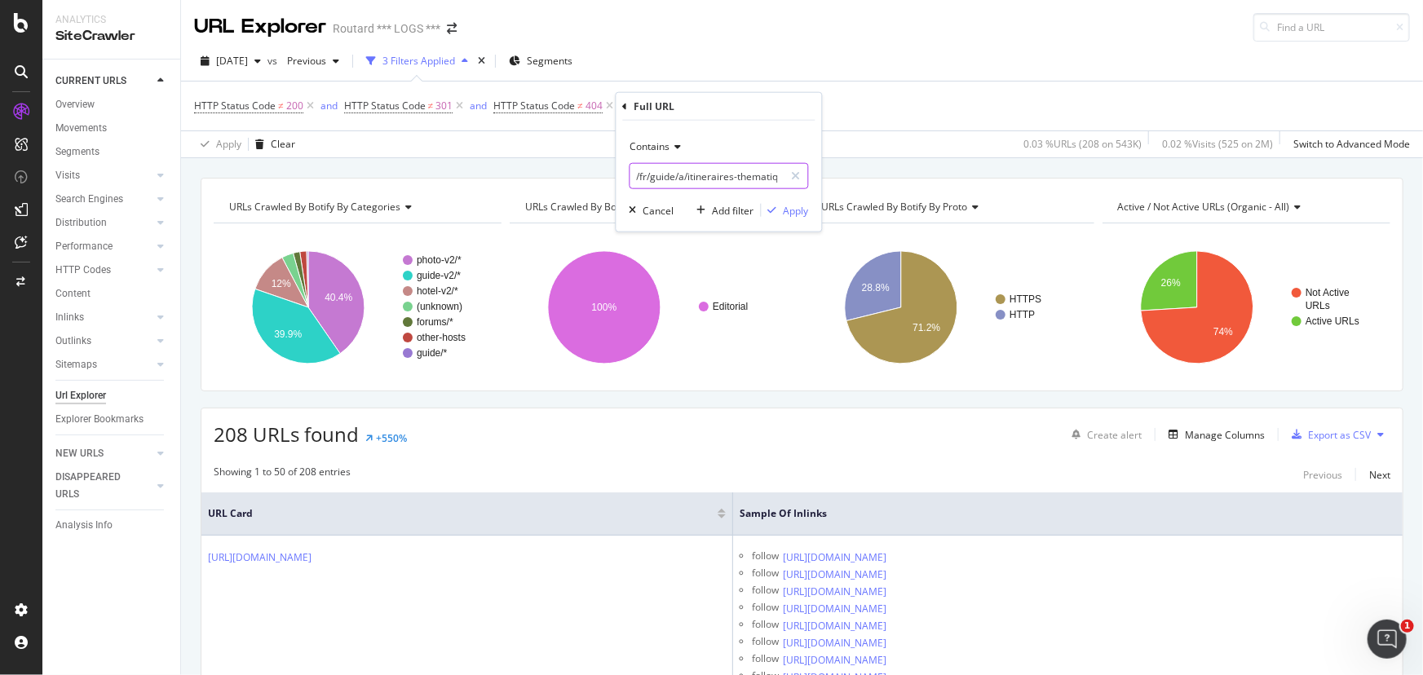
click at [676, 184] on input "/fr/guide/a/itineraires-thematiques/[GEOGRAPHIC_DATA]/grece/iles-grecques" at bounding box center [707, 176] width 154 height 26
paste input "[URL][DOMAIN_NAME]"
drag, startPoint x: 699, startPoint y: 172, endPoint x: 905, endPoint y: 200, distance: 208.1
click at [913, 200] on body "Analytics SiteCrawler CURRENT URLS Overview Movements Segments Visits Analysis …" at bounding box center [711, 337] width 1423 height 675
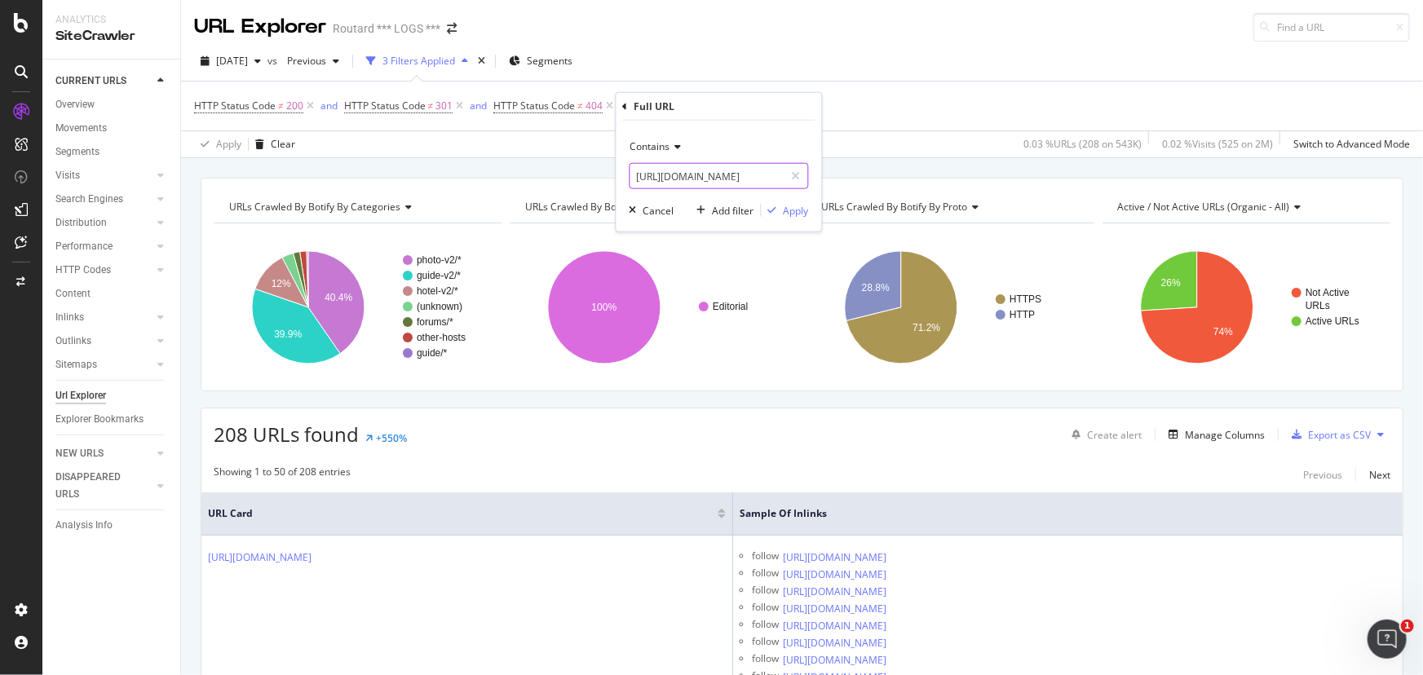
scroll to position [0, 41]
drag, startPoint x: 724, startPoint y: 176, endPoint x: 893, endPoint y: 193, distance: 169.6
click at [893, 193] on body "Analytics SiteCrawler CURRENT URLS Overview Movements Segments Visits Analysis …" at bounding box center [711, 337] width 1423 height 675
drag, startPoint x: 668, startPoint y: 179, endPoint x: 587, endPoint y: 180, distance: 81.5
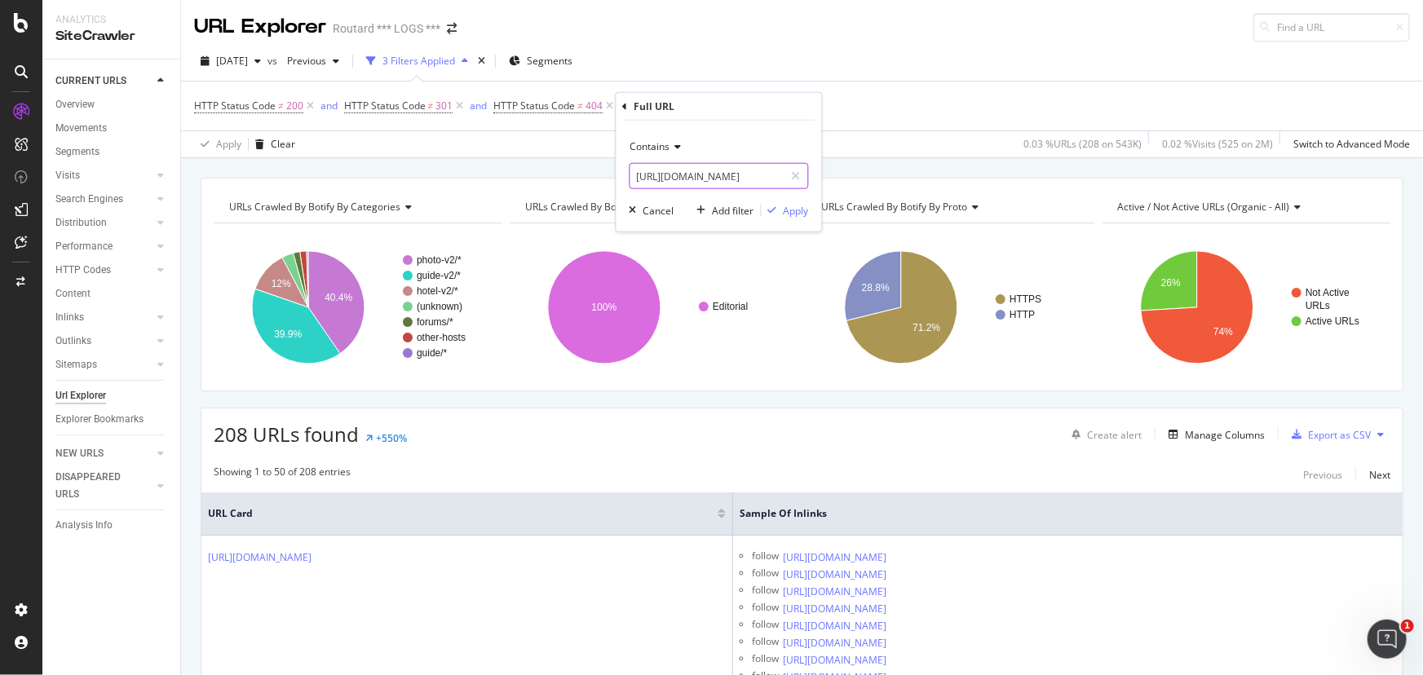
click at [587, 180] on body "Analytics SiteCrawler CURRENT URLS Overview Movements Segments Visits Analysis …" at bounding box center [711, 337] width 1423 height 675
click at [680, 181] on input "[URL][DOMAIN_NAME]" at bounding box center [707, 176] width 154 height 26
drag, startPoint x: 670, startPoint y: 177, endPoint x: 629, endPoint y: 178, distance: 41.6
click at [630, 178] on input "[URL][DOMAIN_NAME]" at bounding box center [707, 176] width 154 height 26
type input "[DOMAIN_NAME]"
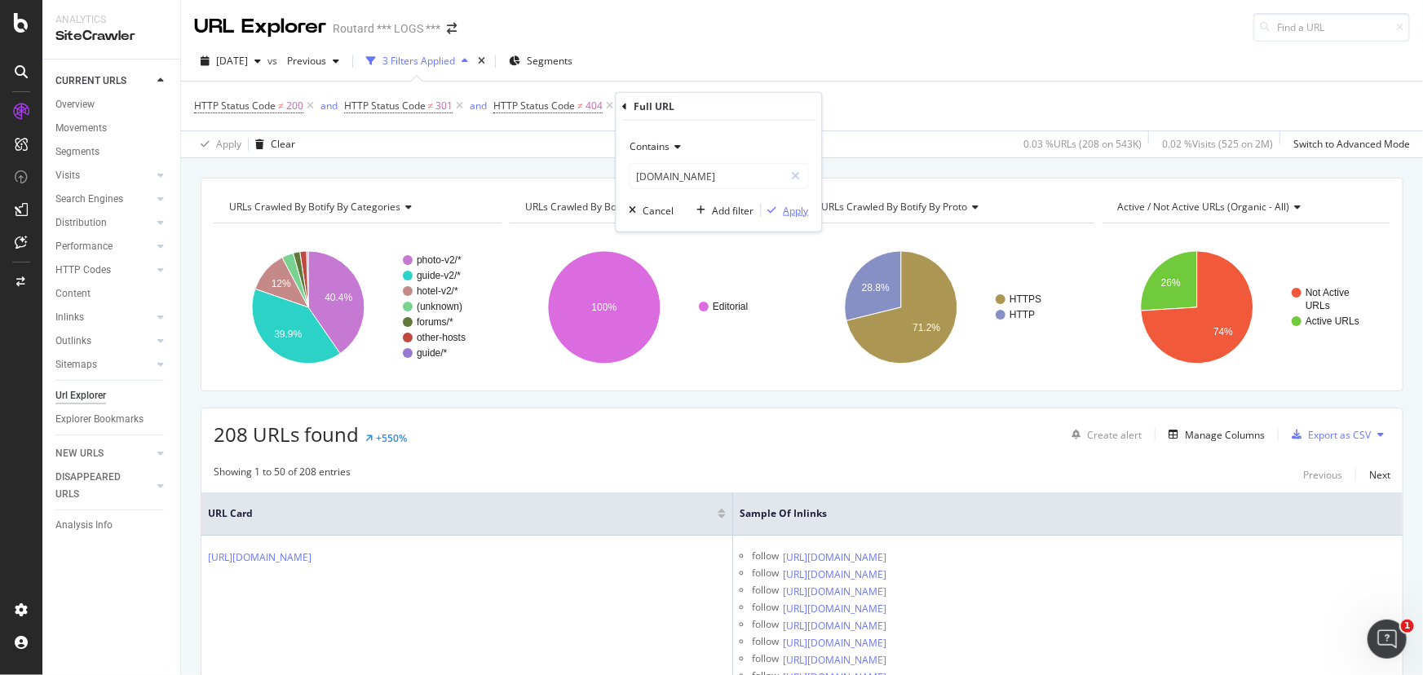
click at [791, 213] on div "Apply" at bounding box center [795, 210] width 25 height 14
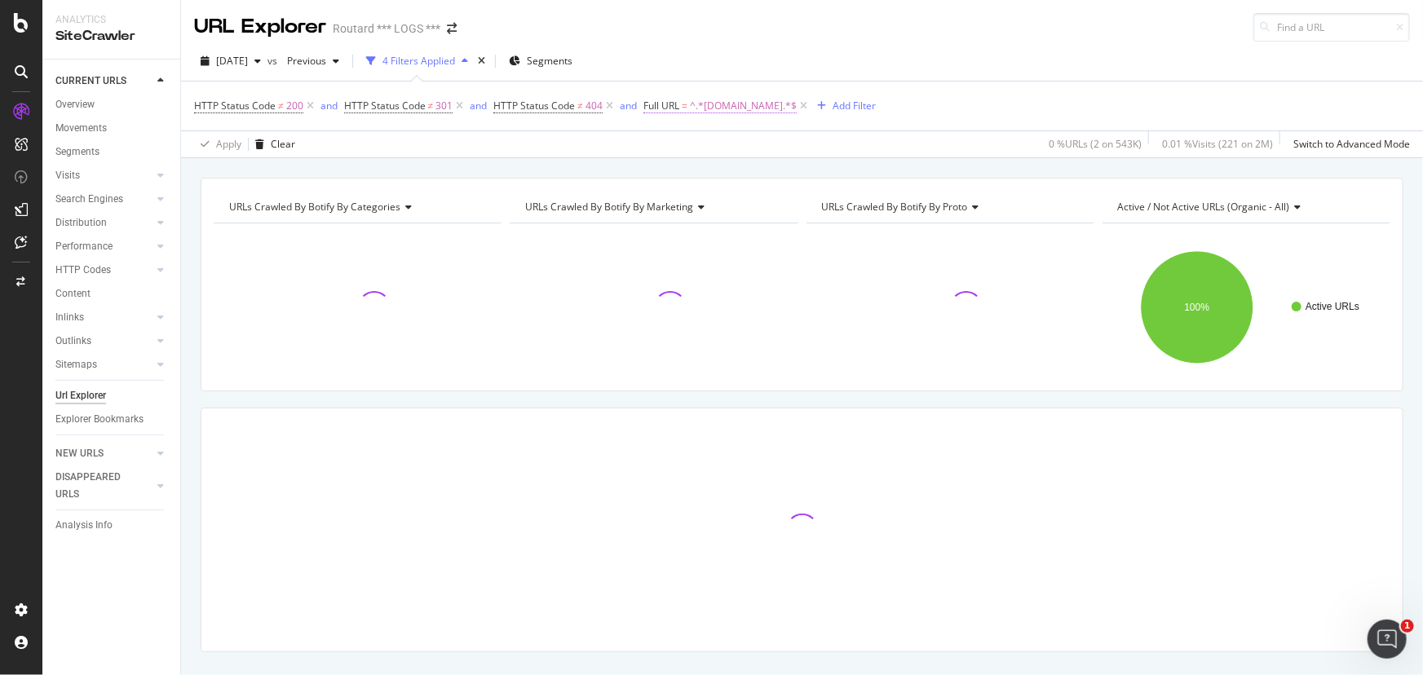
click at [693, 109] on span "^.*[DOMAIN_NAME].*$" at bounding box center [743, 106] width 107 height 23
click at [697, 148] on icon at bounding box center [702, 144] width 11 height 10
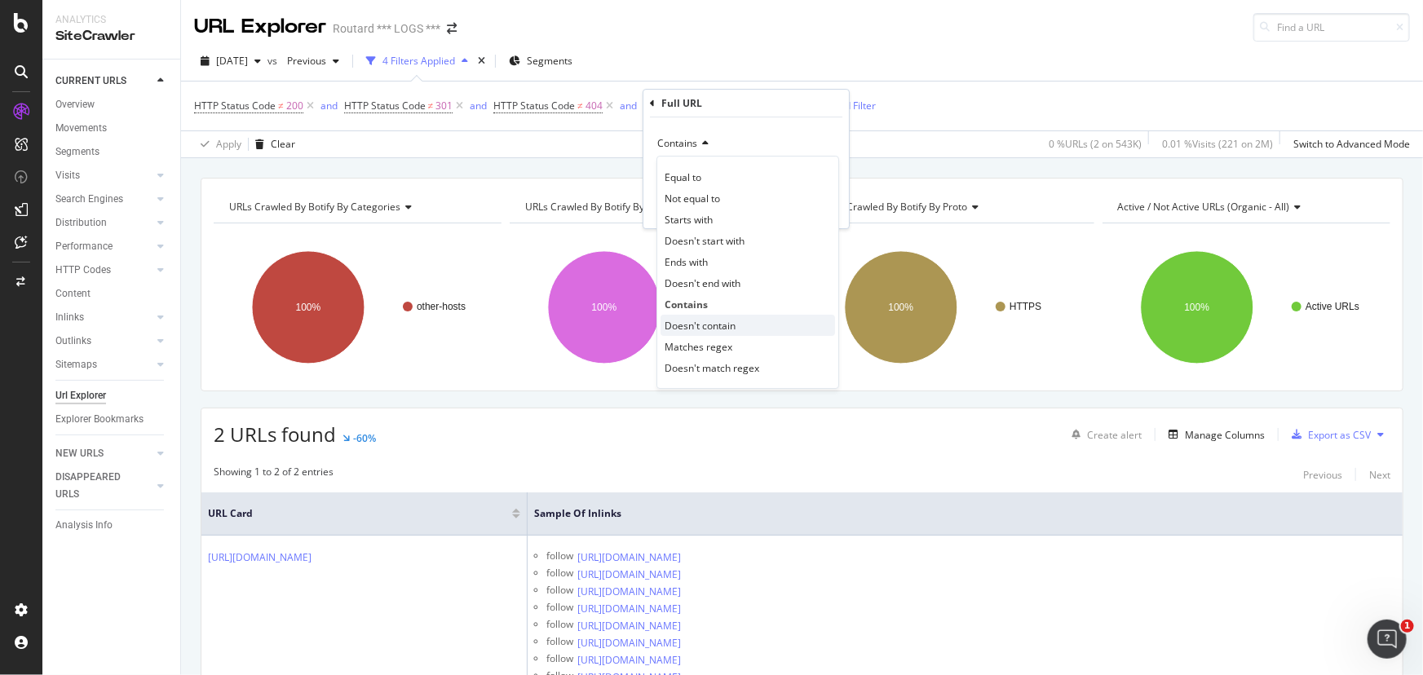
click at [695, 321] on span "Doesn't contain" at bounding box center [699, 326] width 71 height 14
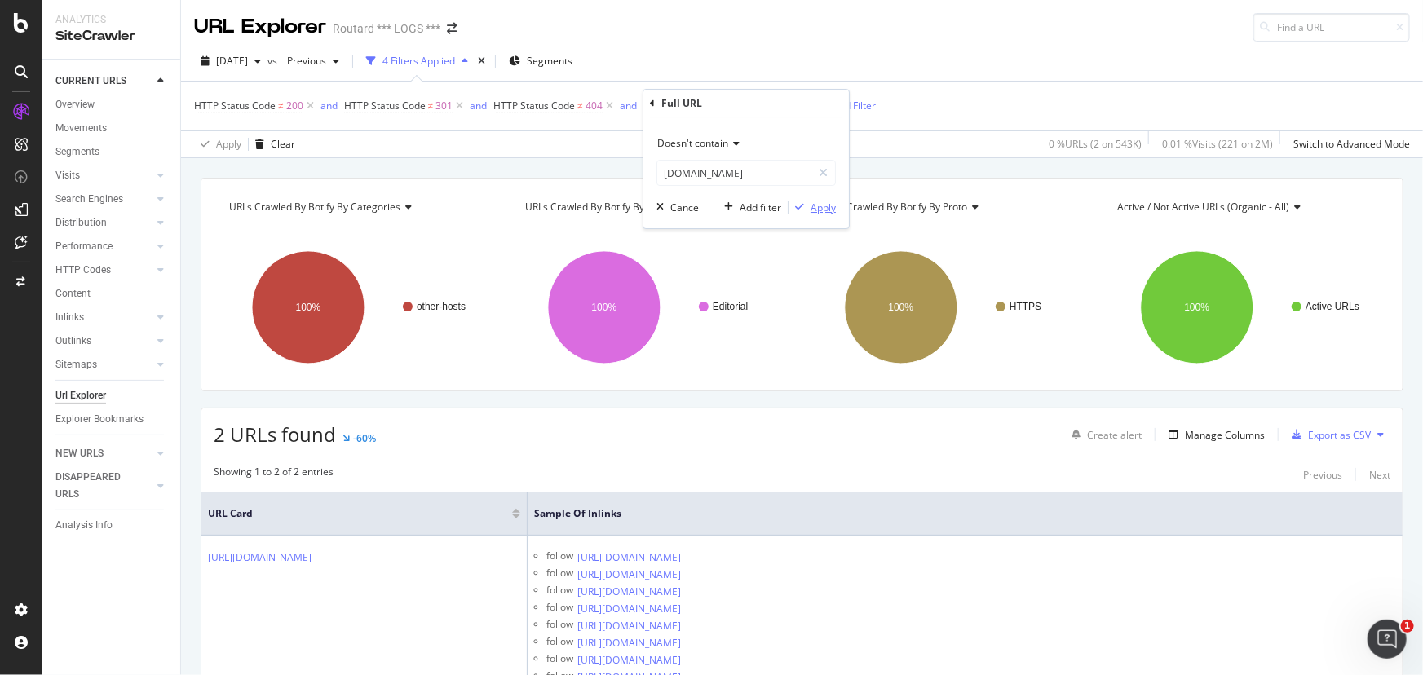
click at [828, 208] on div "Apply" at bounding box center [822, 208] width 25 height 14
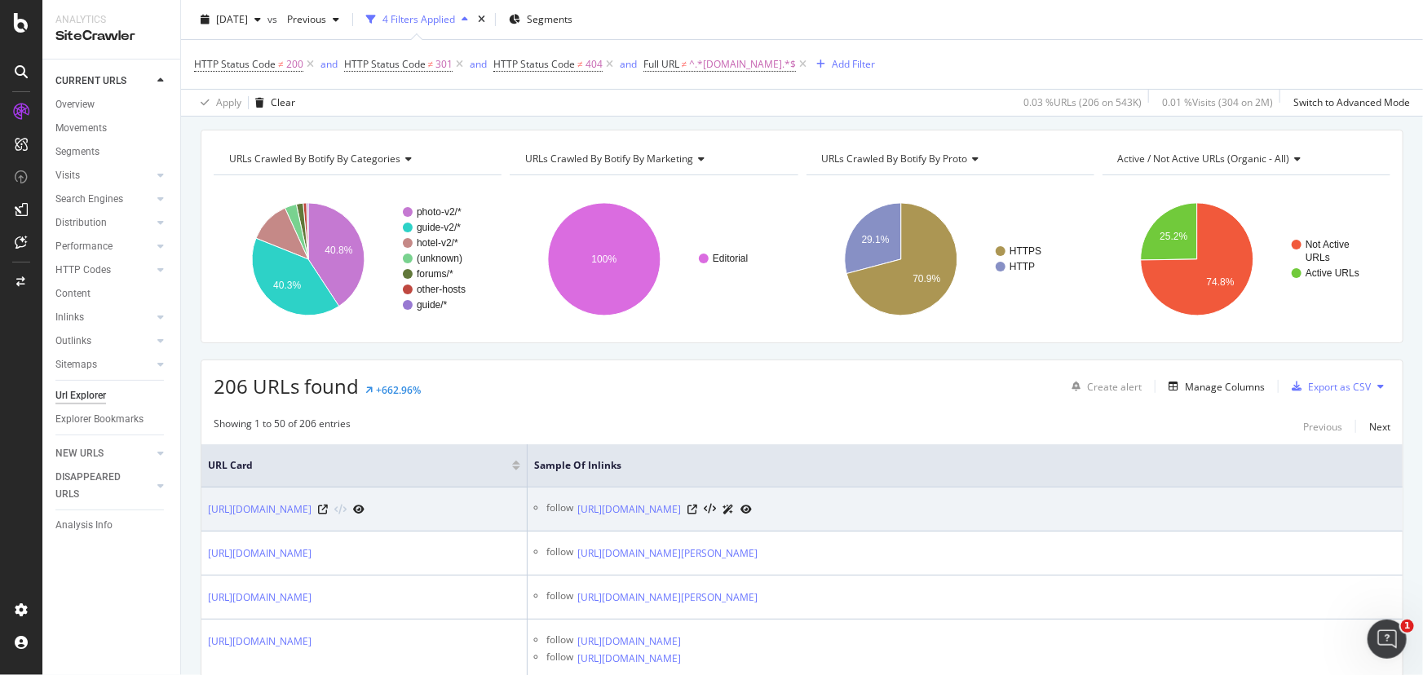
scroll to position [73, 0]
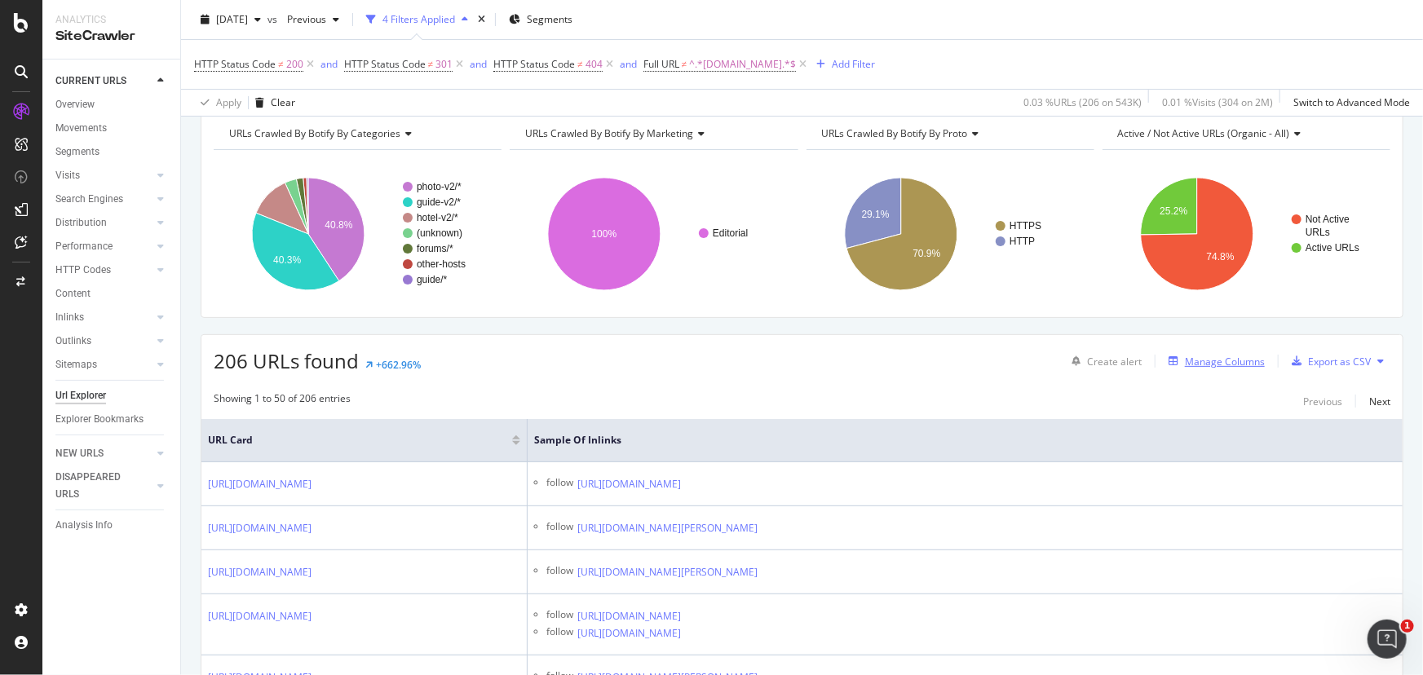
click at [1229, 360] on div "Manage Columns" at bounding box center [1225, 362] width 80 height 14
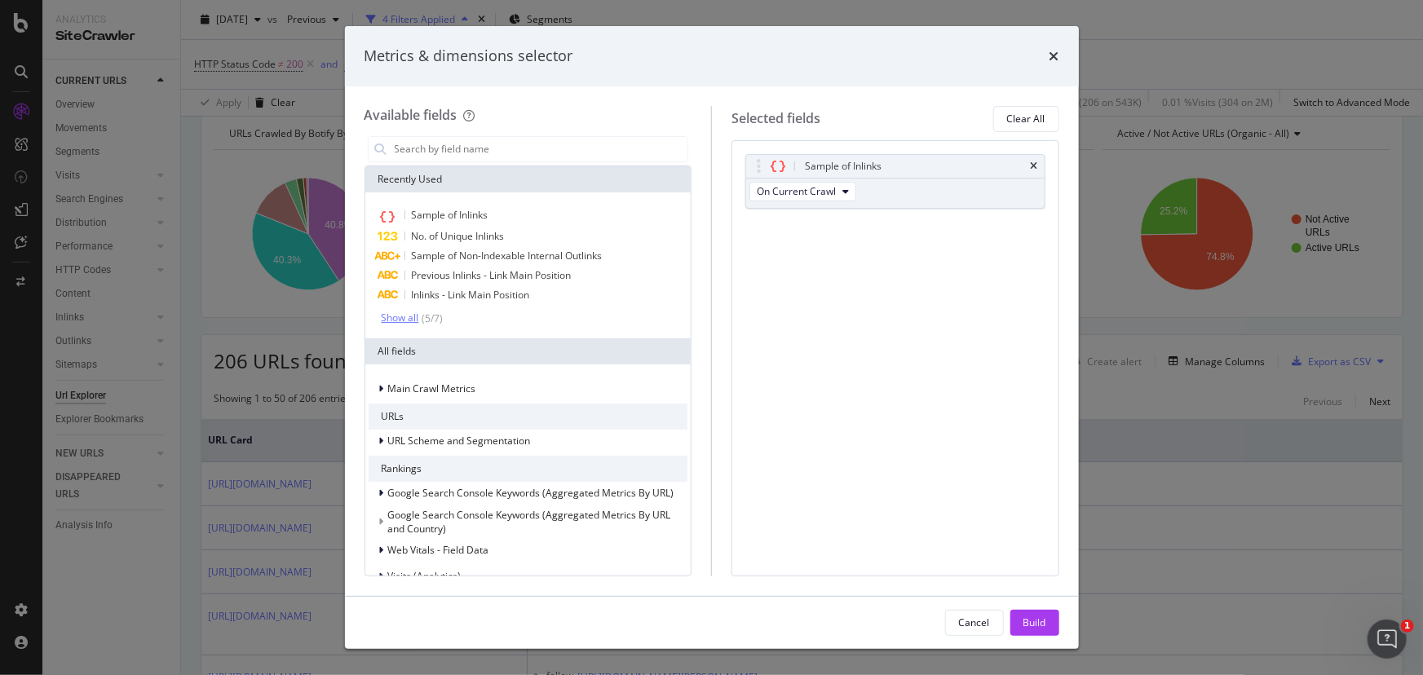
click at [428, 317] on div "( 5 / 7 )" at bounding box center [431, 318] width 24 height 14
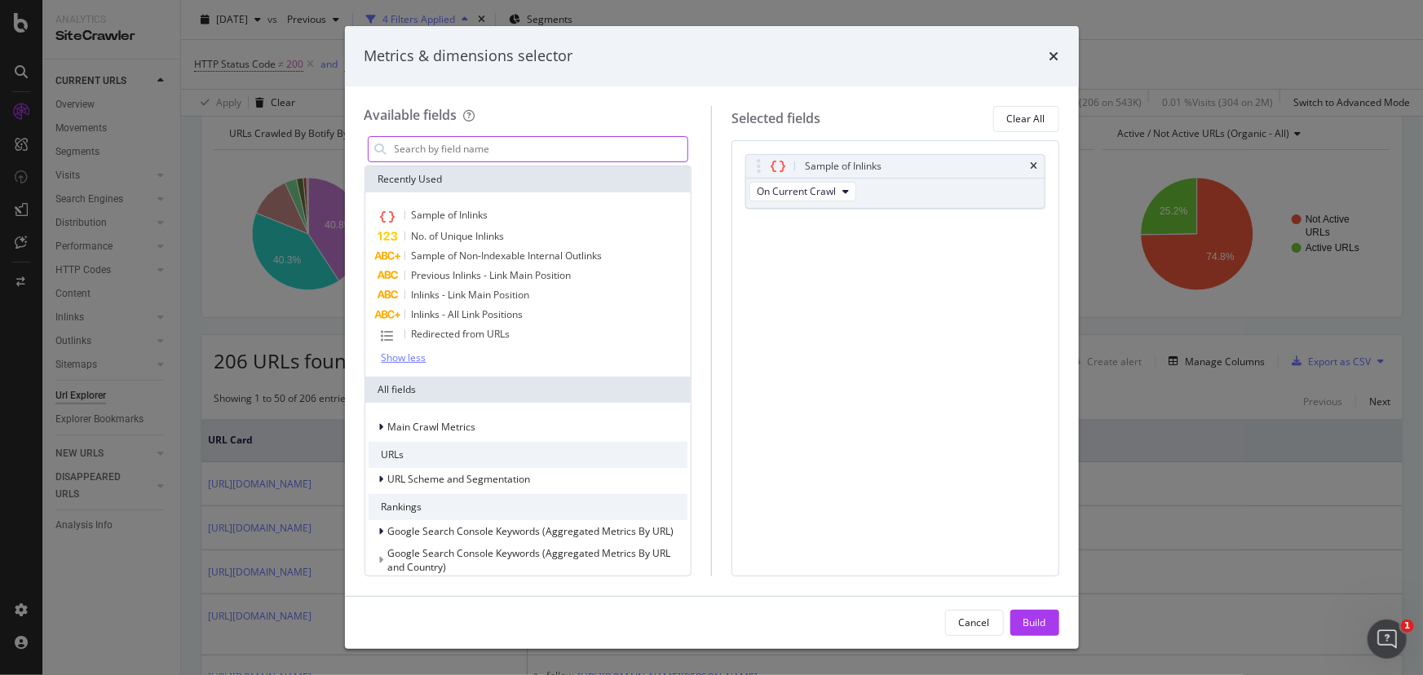
click at [430, 156] on input "modal" at bounding box center [540, 149] width 295 height 24
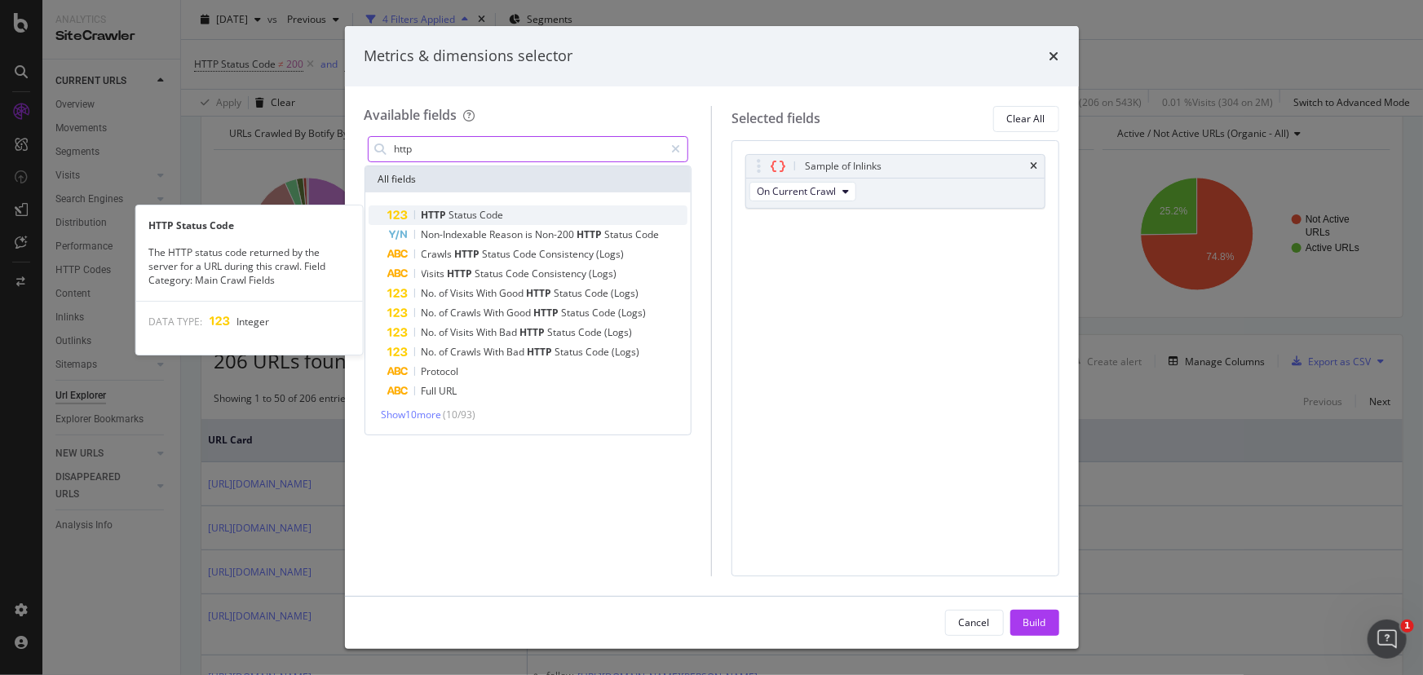
type input "http"
click at [421, 215] on span "HTTP" at bounding box center [435, 215] width 28 height 14
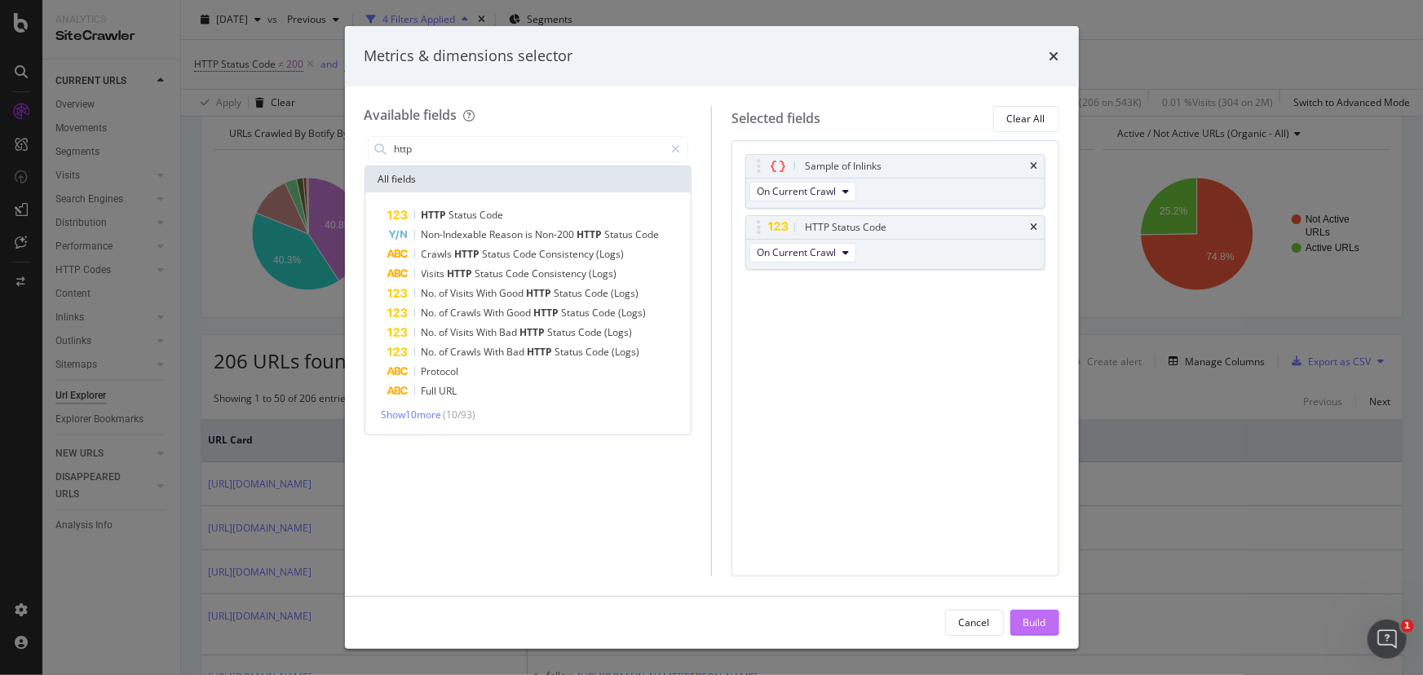
click at [1036, 623] on div "Build" at bounding box center [1034, 622] width 23 height 14
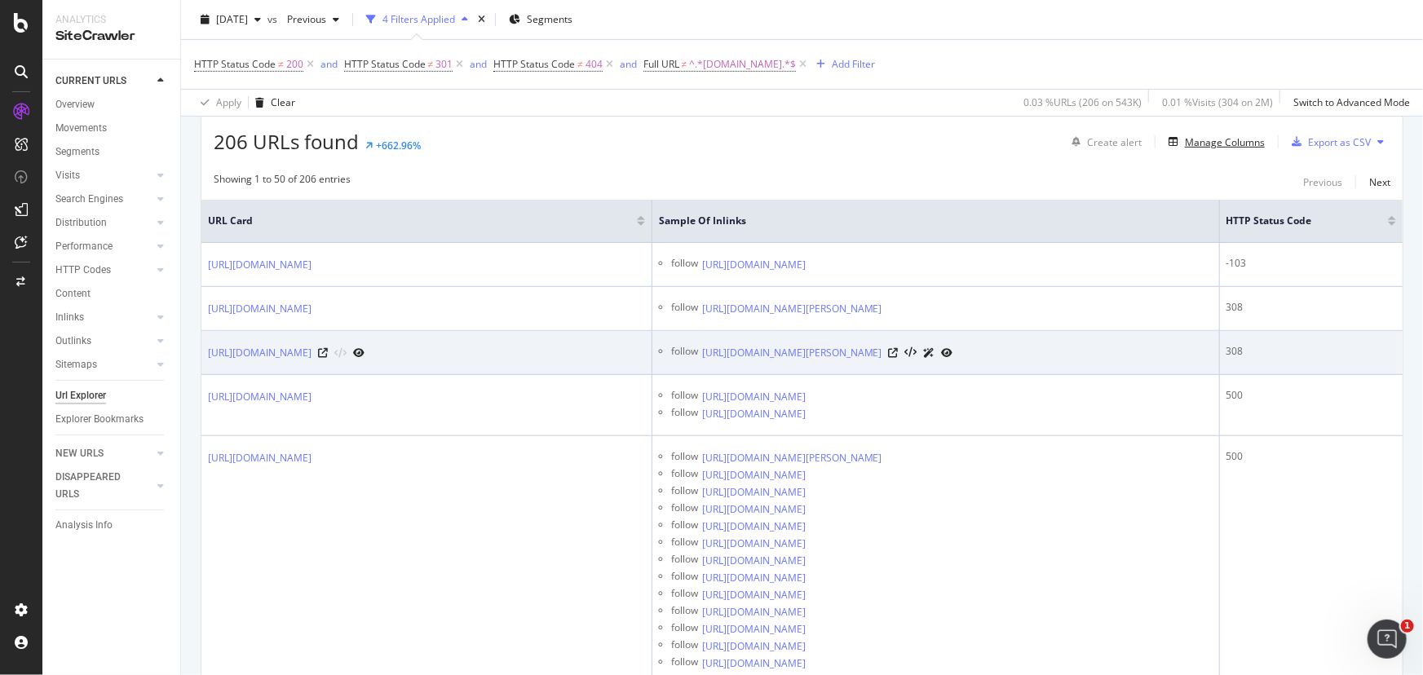
scroll to position [553, 0]
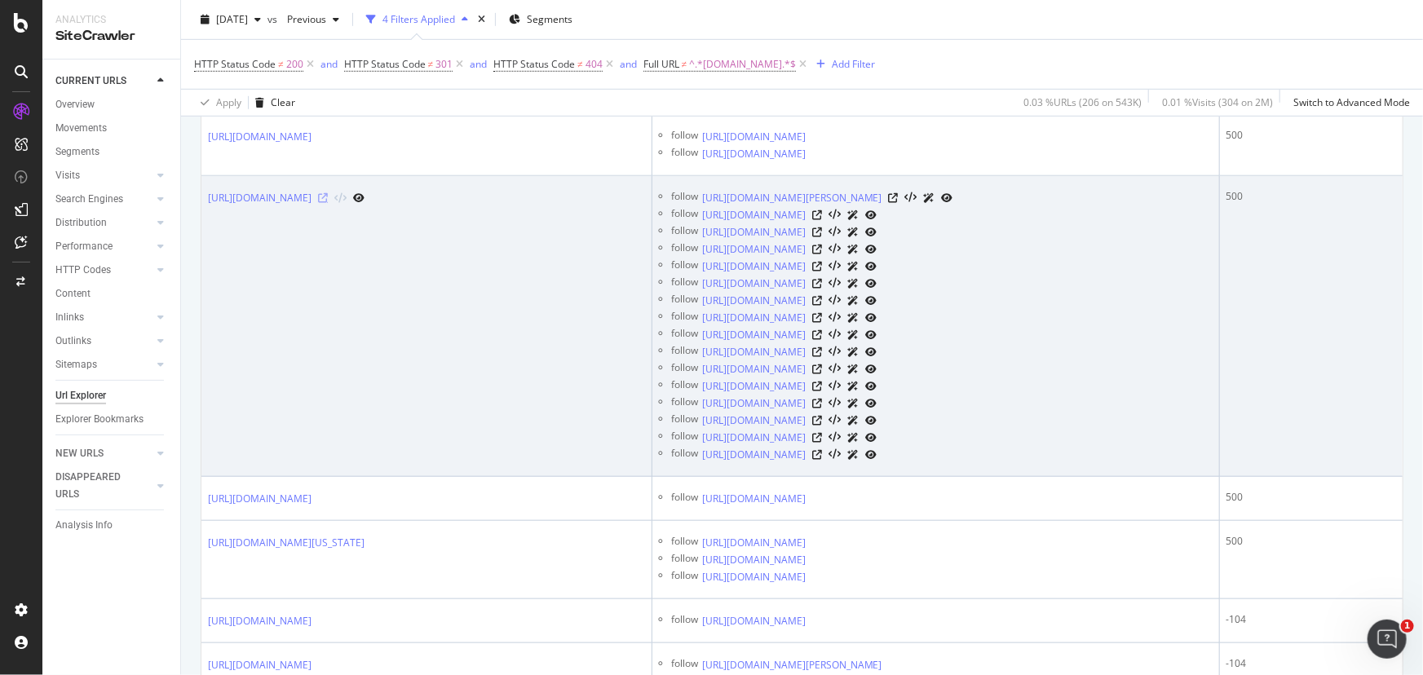
click at [328, 203] on icon at bounding box center [323, 198] width 10 height 10
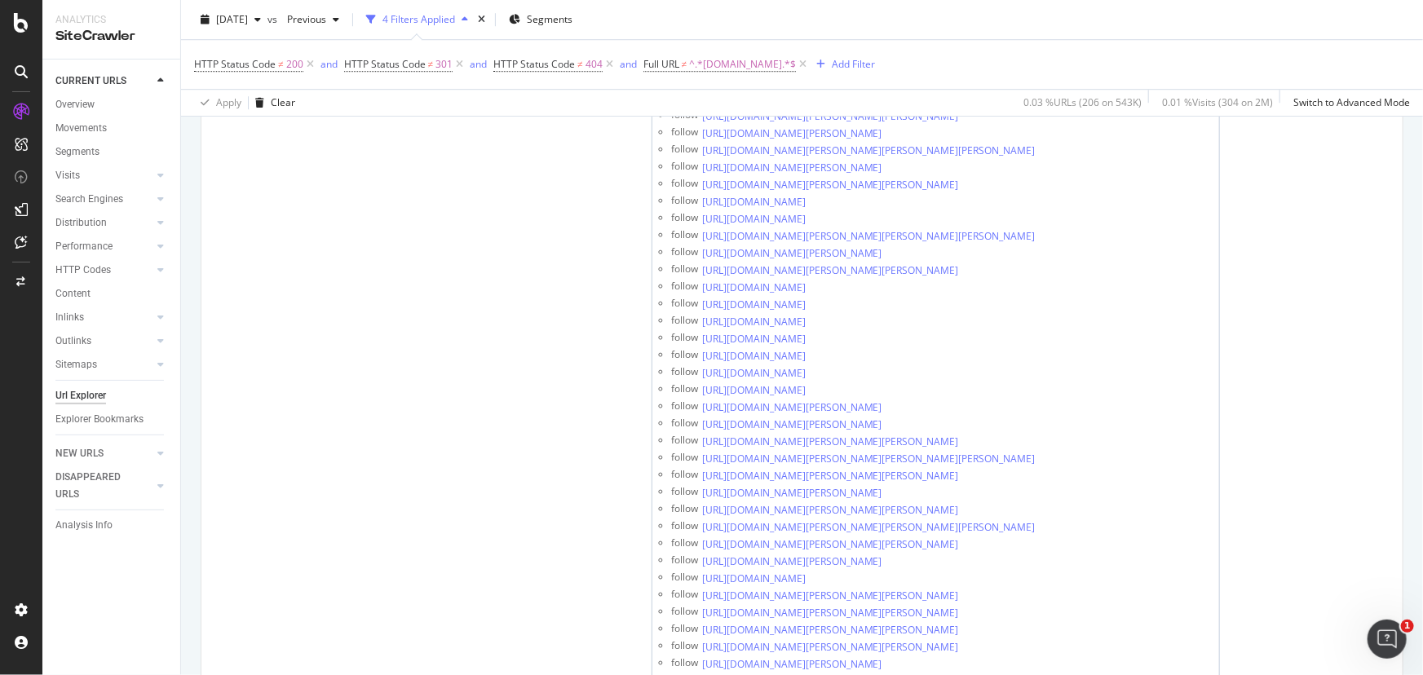
scroll to position [2183, 0]
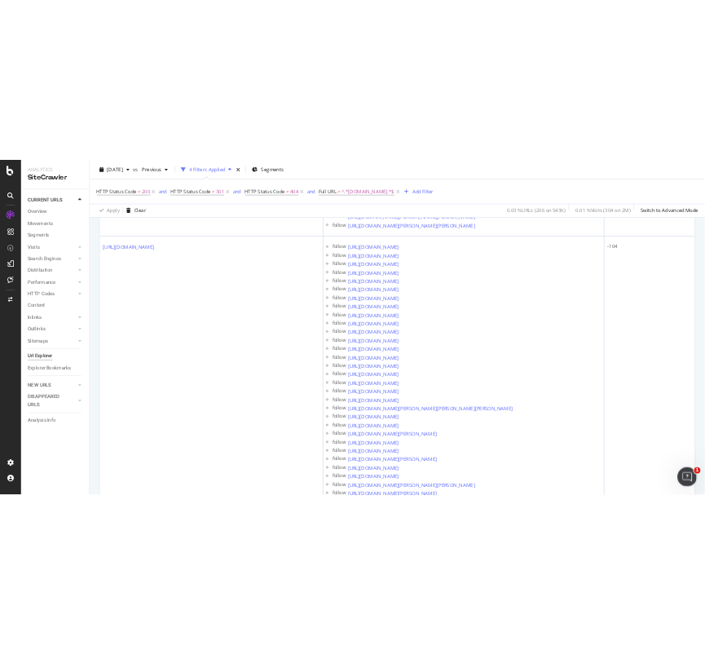
scroll to position [1812, 0]
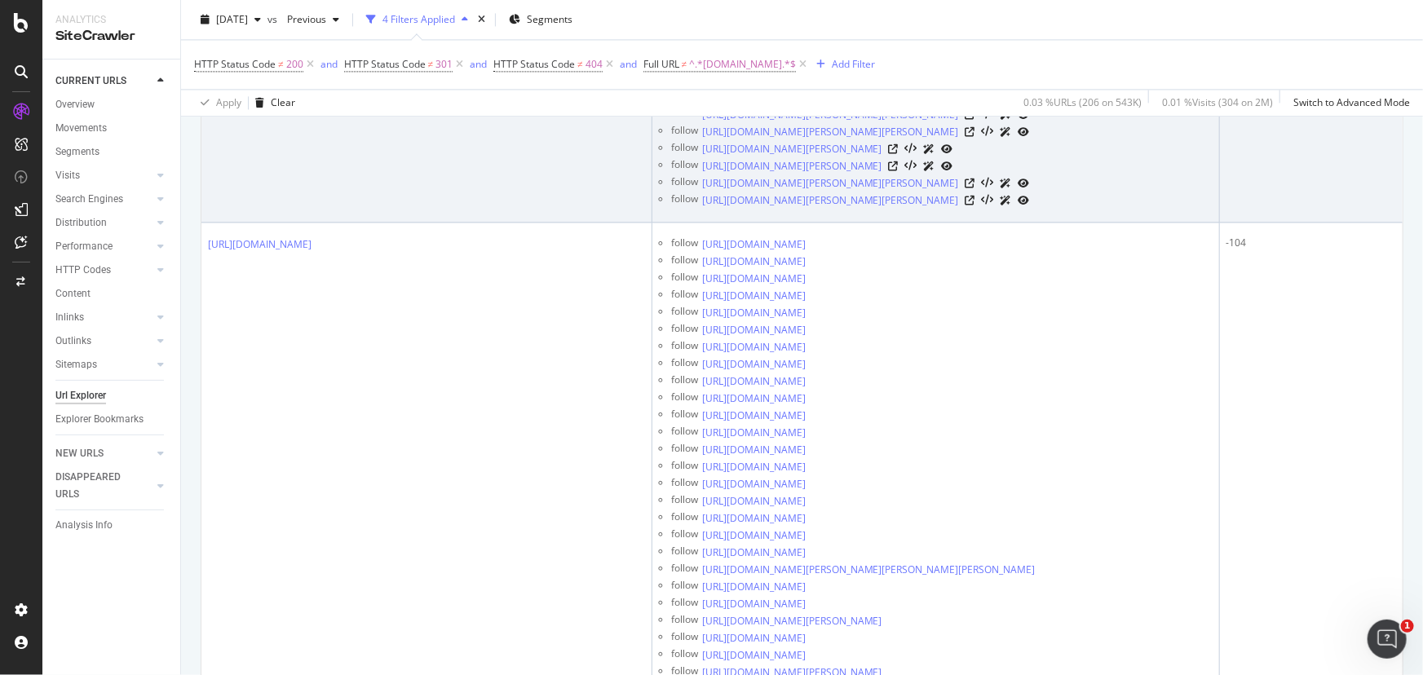
click at [404, 17] on icon at bounding box center [400, 12] width 10 height 10
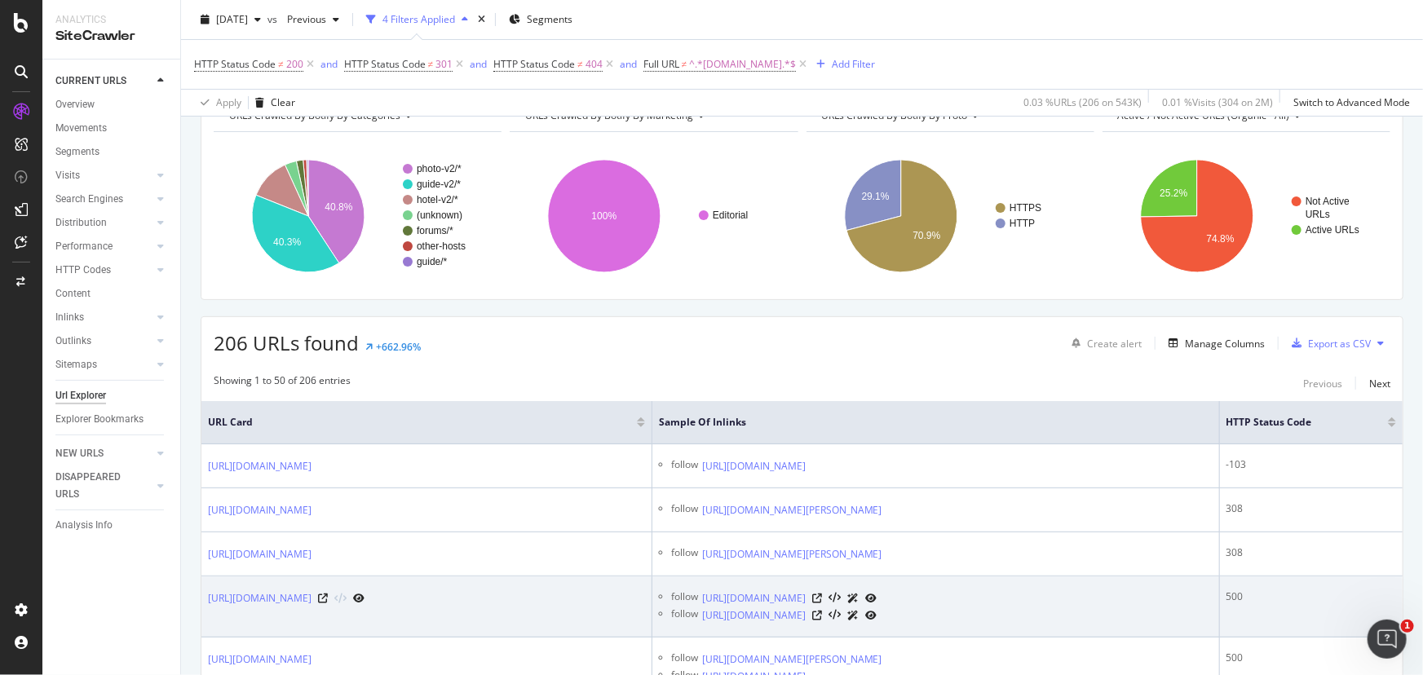
scroll to position [0, 0]
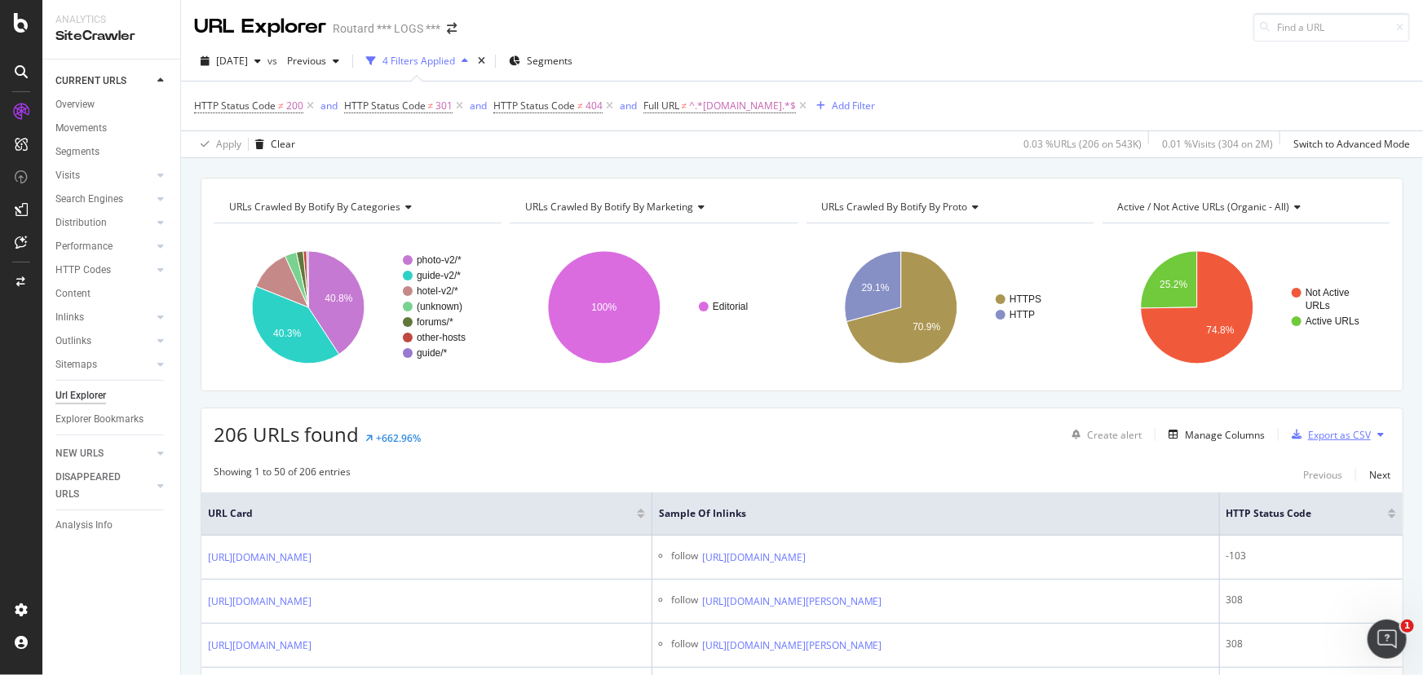
click at [1339, 434] on div "Export as CSV" at bounding box center [1339, 435] width 63 height 14
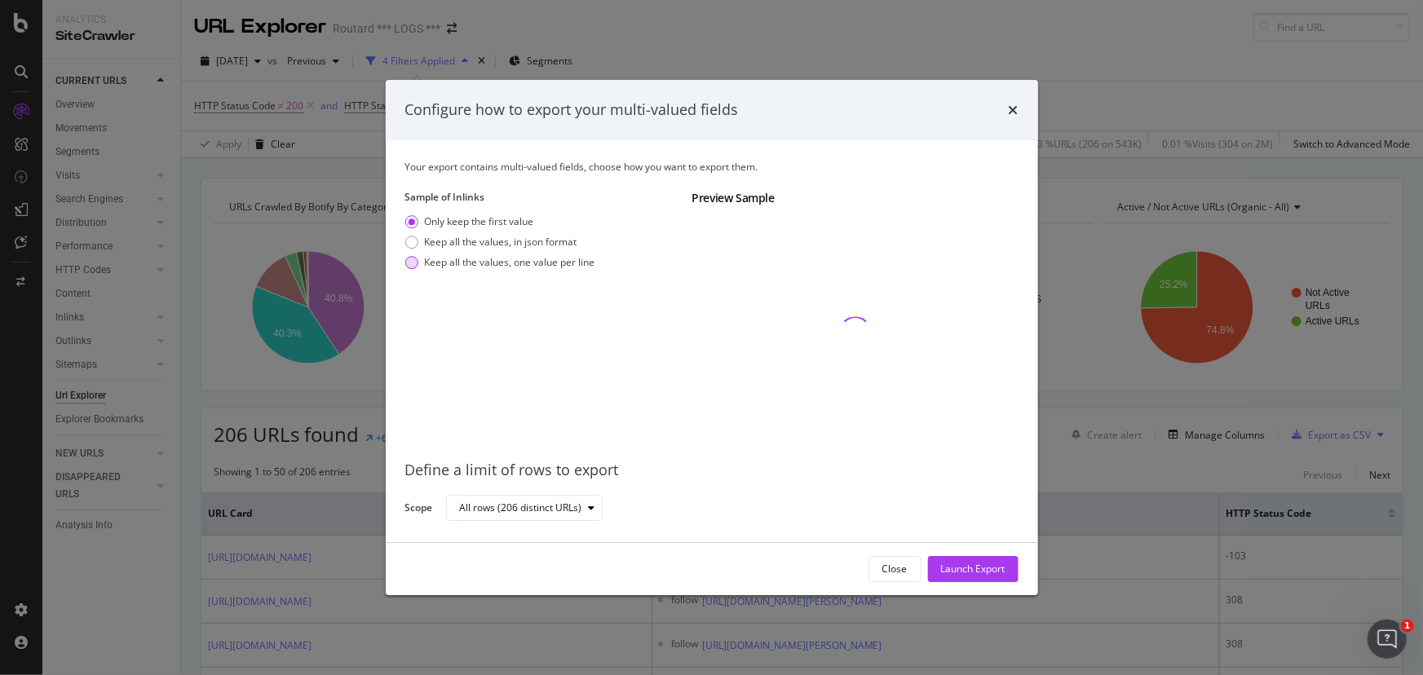
click at [457, 263] on div "Keep all the values, one value per line" at bounding box center [510, 262] width 170 height 14
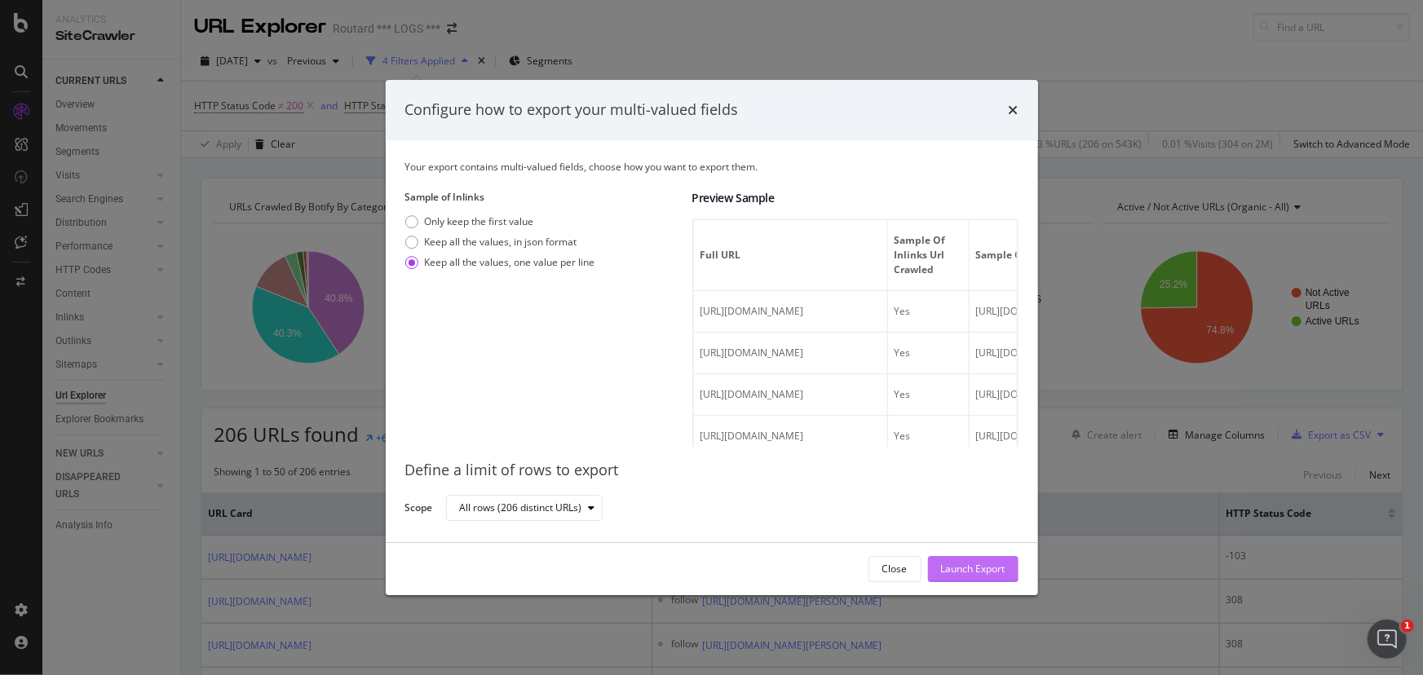
click at [984, 571] on div "Launch Export" at bounding box center [973, 569] width 64 height 14
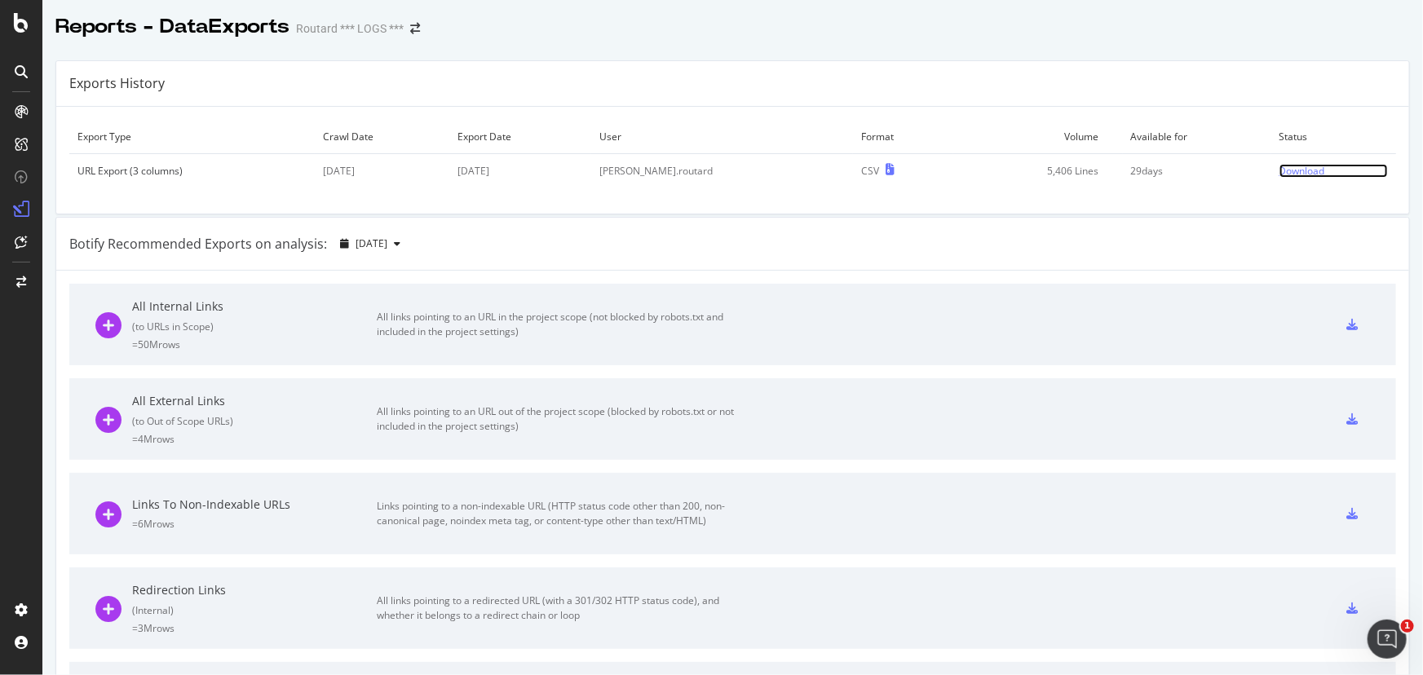
click at [1279, 174] on div "Download" at bounding box center [1302, 171] width 46 height 14
